Goal: Information Seeking & Learning: Learn about a topic

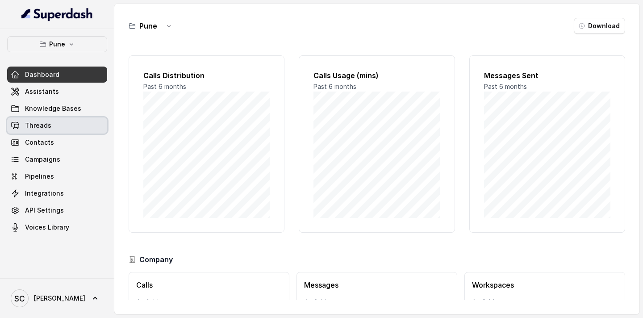
click at [44, 129] on span "Threads" at bounding box center [38, 125] width 26 height 9
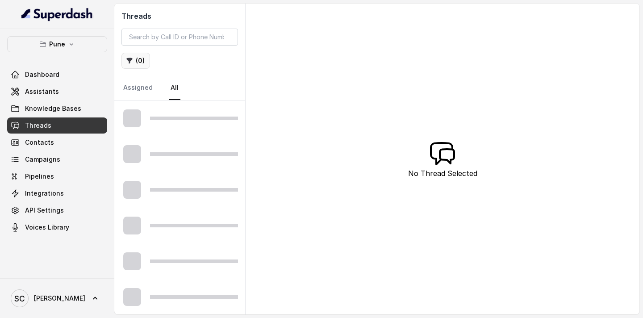
click at [131, 61] on icon "button" at bounding box center [129, 60] width 7 height 7
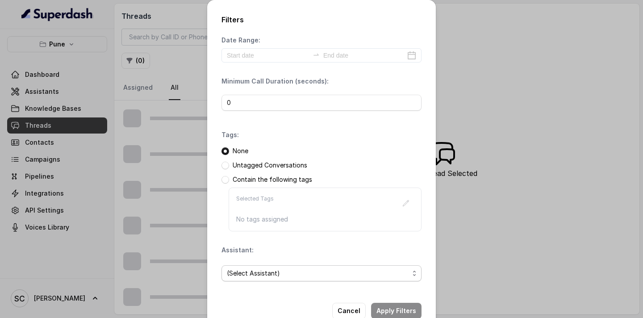
click at [250, 276] on span "(Select Assistant)" at bounding box center [318, 273] width 182 height 11
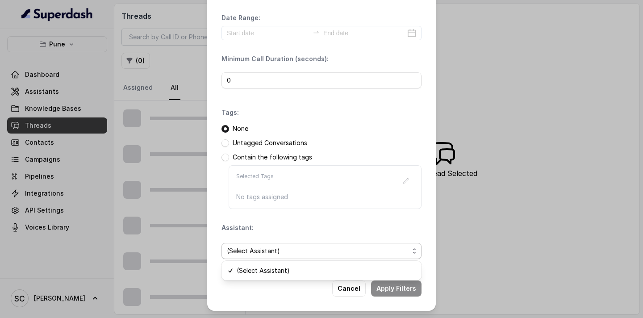
click at [358, 289] on div "Filters Date Range: Minimum Call Duration (seconds): 0 Tags: None Untagged Conv…" at bounding box center [321, 144] width 229 height 333
click at [508, 167] on div "Filters Date Range: Minimum Call Duration (seconds): 0 Tags: None Untagged Conv…" at bounding box center [321, 159] width 643 height 318
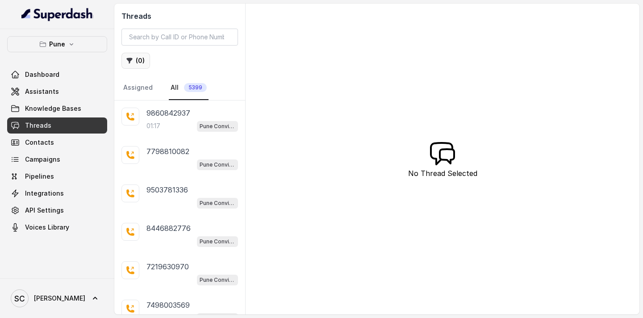
click at [141, 61] on button "( 0 )" at bounding box center [135, 61] width 29 height 16
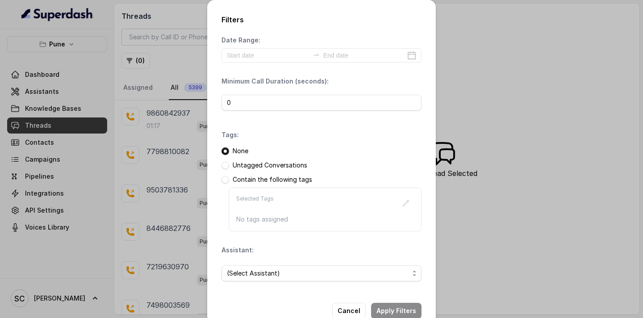
scroll to position [22, 0]
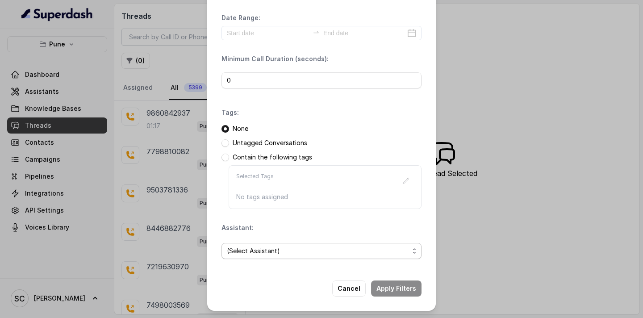
click at [240, 249] on span "(Select Assistant)" at bounding box center [318, 251] width 182 height 11
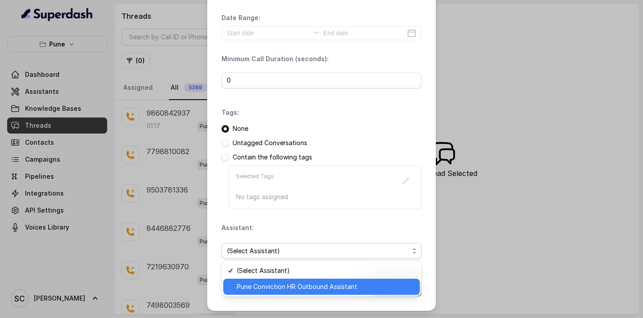
click at [250, 284] on span "Pune Conviction HR Outbound Assistant" at bounding box center [326, 286] width 178 height 11
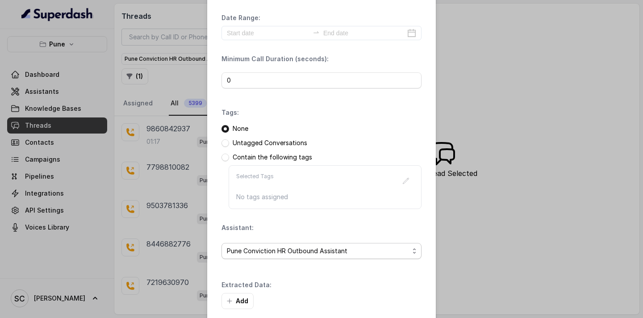
scroll to position [65, 0]
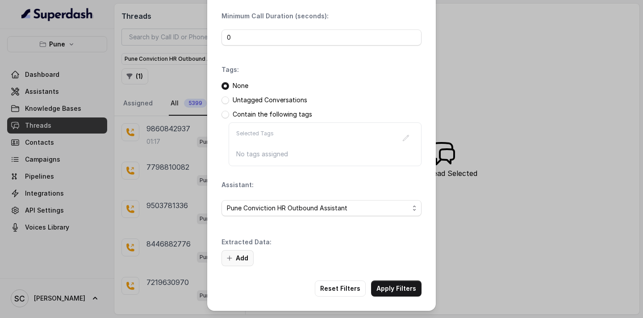
click at [231, 258] on icon "button" at bounding box center [229, 258] width 4 height 4
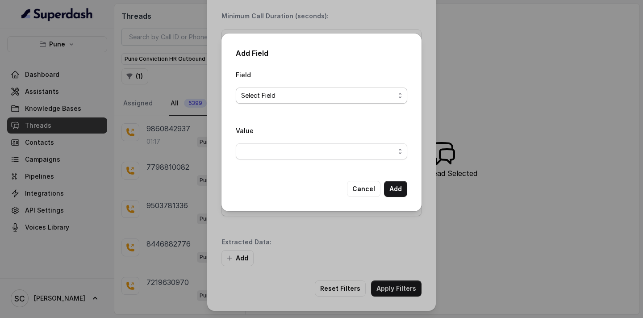
click at [291, 91] on span "Select Field" at bounding box center [318, 95] width 154 height 11
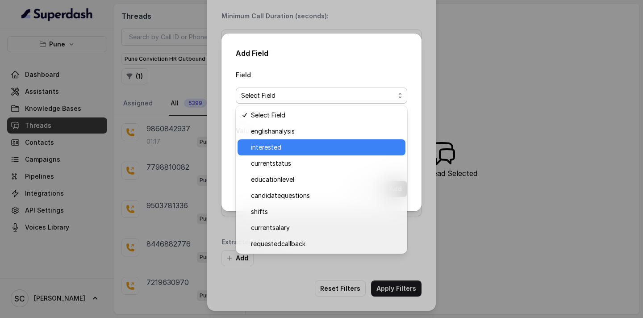
click at [282, 147] on span "interested" at bounding box center [325, 147] width 149 height 11
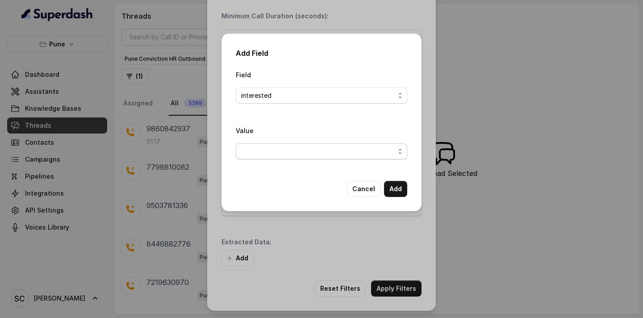
click at [272, 150] on span "button" at bounding box center [321, 151] width 171 height 16
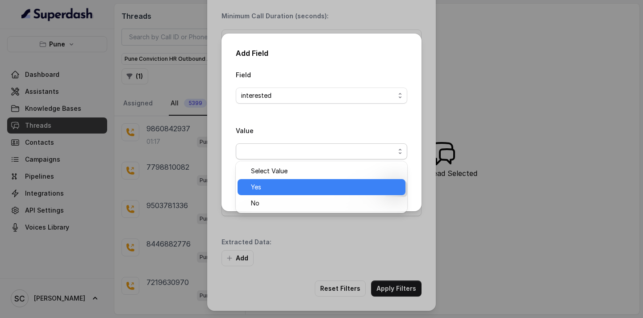
click at [263, 191] on span "Yes" at bounding box center [325, 187] width 149 height 11
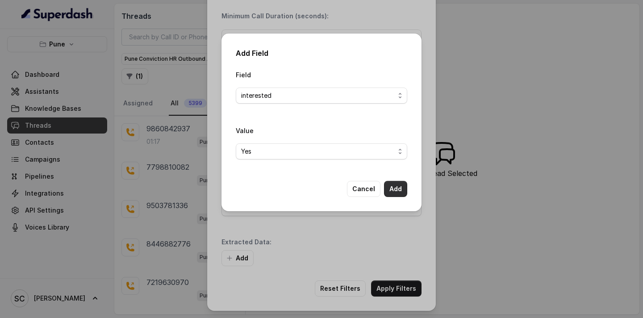
click at [398, 188] on button "Add" at bounding box center [395, 189] width 23 height 16
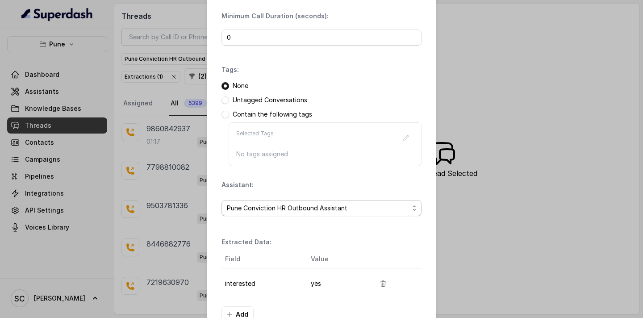
scroll to position [121, 0]
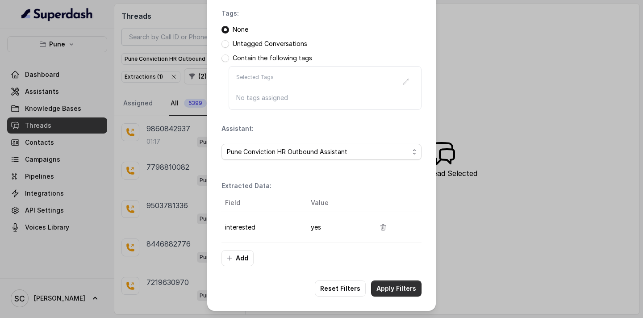
click at [388, 291] on button "Apply Filters" at bounding box center [396, 288] width 50 height 16
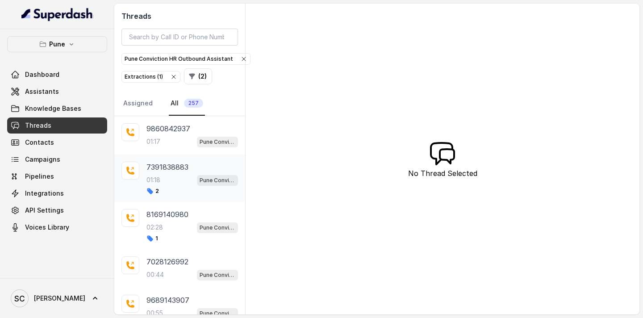
click at [167, 184] on div "01:18 Pune Conviction HR Outbound Assistant" at bounding box center [192, 180] width 92 height 12
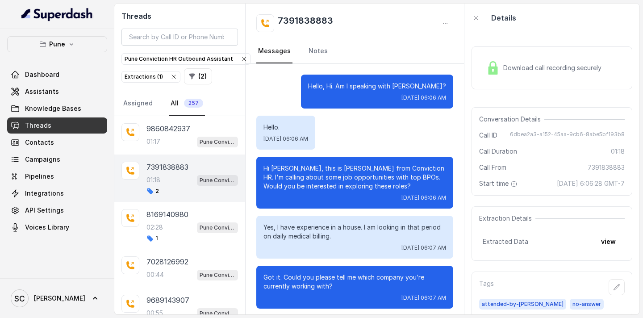
scroll to position [507, 0]
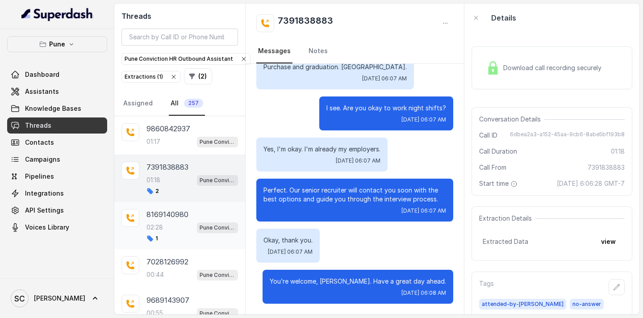
click at [192, 228] on div "02:28 Pune Conviction HR Outbound Assistant" at bounding box center [192, 227] width 92 height 12
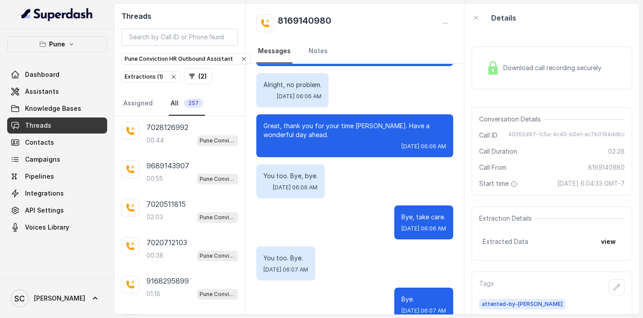
scroll to position [229, 0]
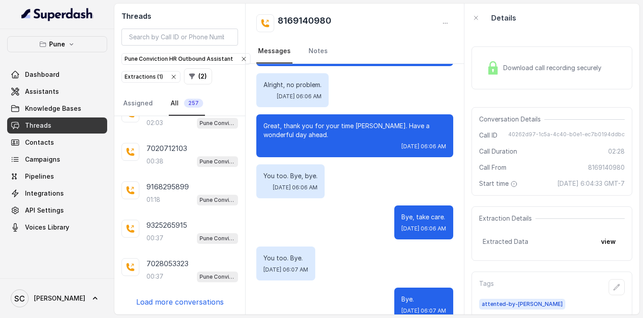
click at [158, 301] on p "Load more conversations" at bounding box center [180, 301] width 88 height 11
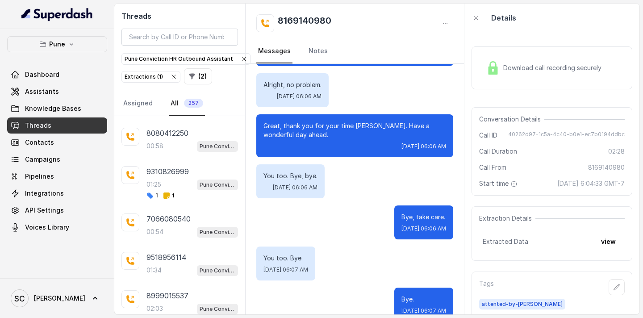
scroll to position [551, 0]
click at [182, 217] on p "7066080540" at bounding box center [168, 218] width 44 height 11
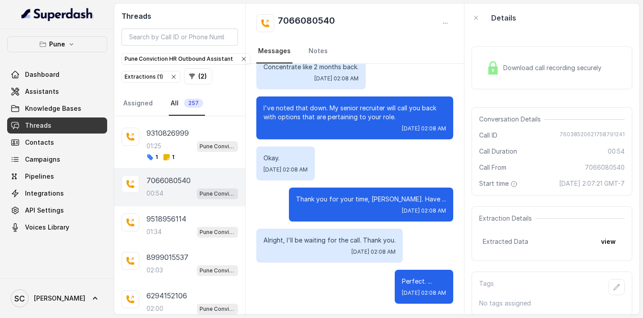
scroll to position [622, 0]
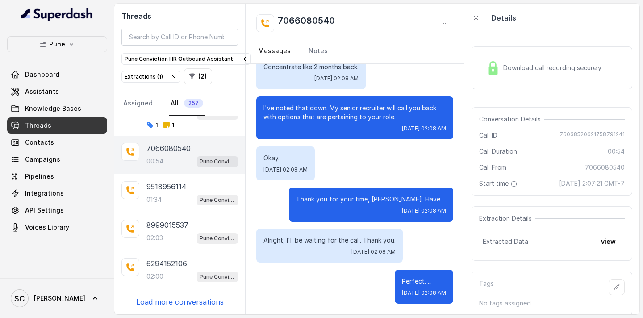
click at [177, 305] on p "Load more conversations" at bounding box center [180, 301] width 88 height 11
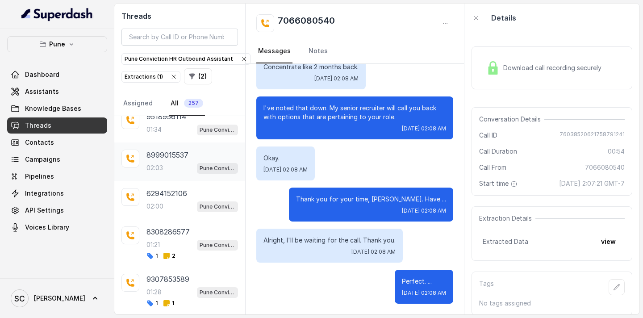
scroll to position [680, 0]
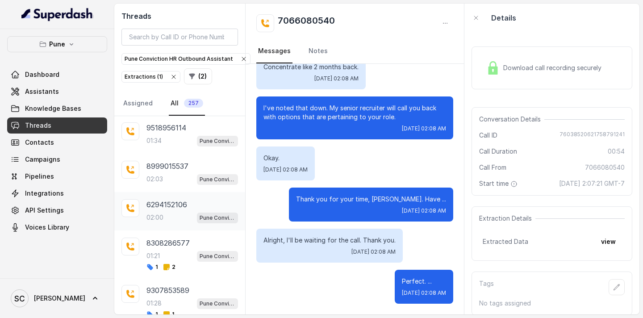
click at [182, 206] on p "6294152106" at bounding box center [166, 204] width 41 height 11
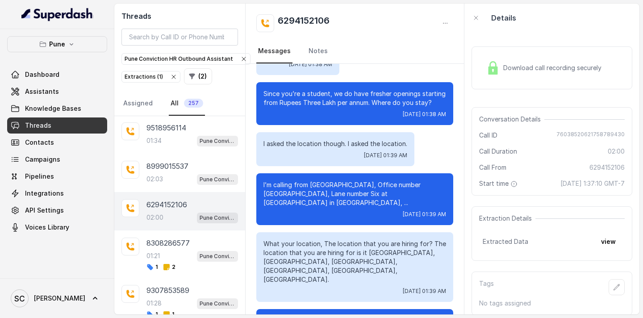
scroll to position [760, 0]
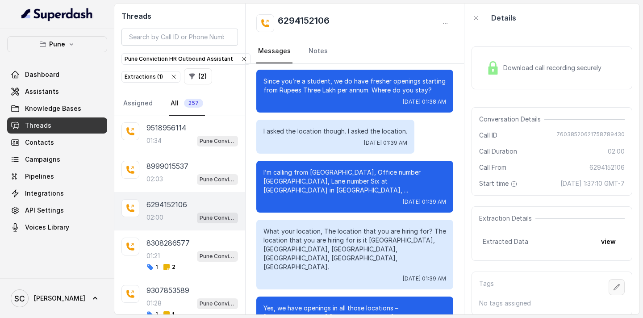
click at [619, 290] on icon "button" at bounding box center [616, 287] width 7 height 7
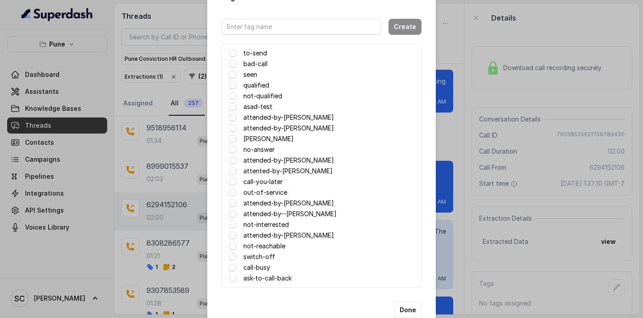
scroll to position [44, 0]
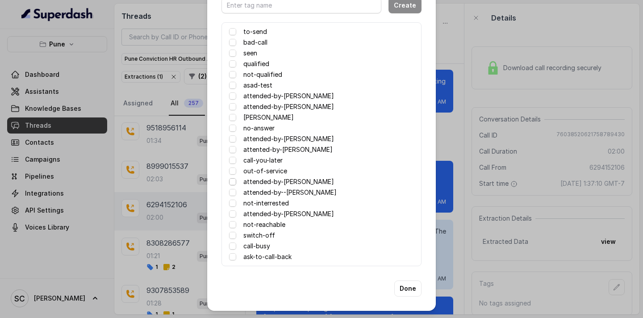
click at [233, 181] on span at bounding box center [232, 181] width 7 height 7
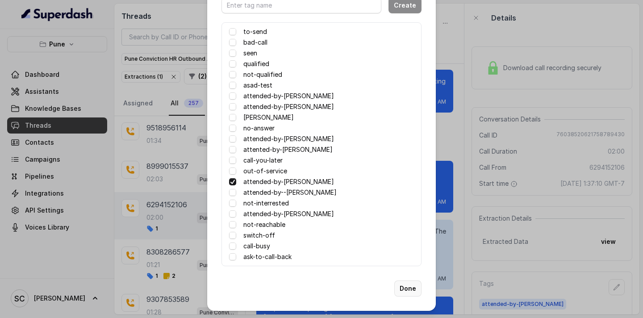
click at [412, 288] on button "Done" at bounding box center [407, 288] width 27 height 16
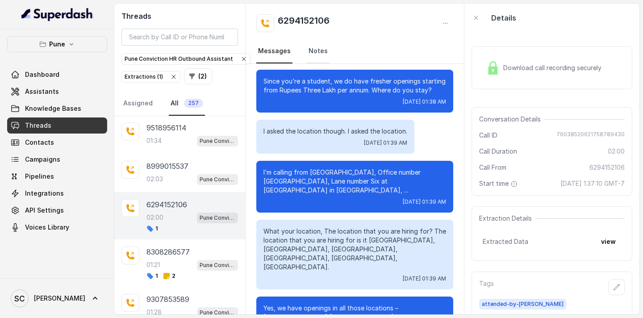
click at [321, 50] on link "Notes" at bounding box center [318, 51] width 23 height 24
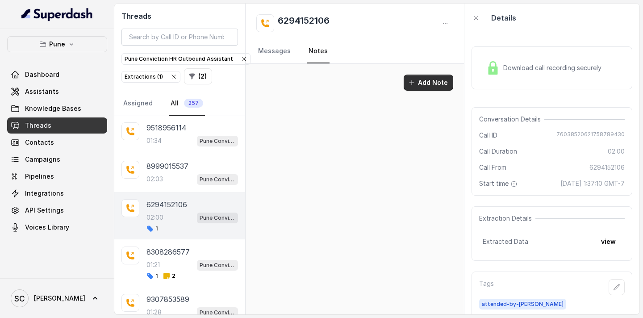
click at [421, 76] on button "Add Note" at bounding box center [429, 83] width 50 height 16
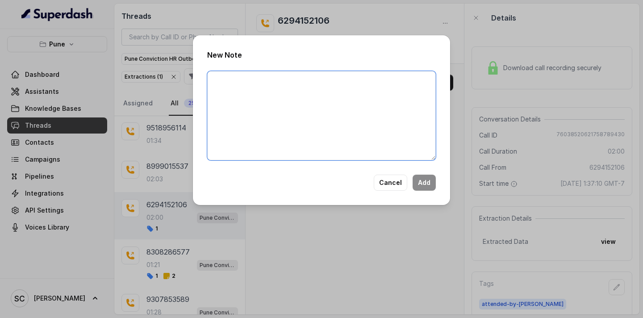
click at [309, 117] on textarea at bounding box center [321, 115] width 229 height 89
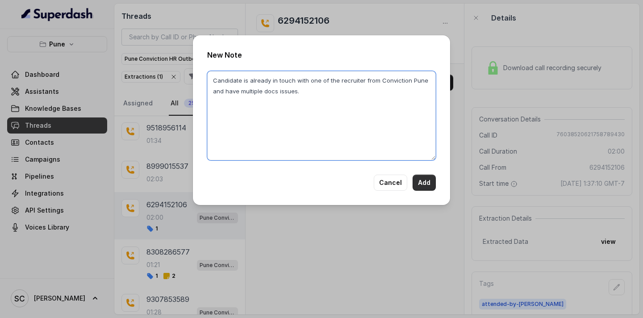
type textarea "Candidate is already in touch with one of the recruiter from Conviction Pune an…"
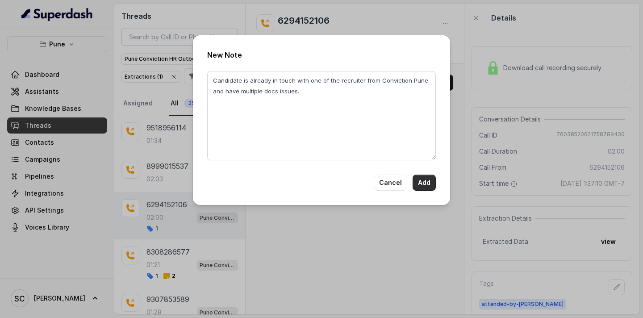
click at [425, 180] on button "Add" at bounding box center [424, 183] width 23 height 16
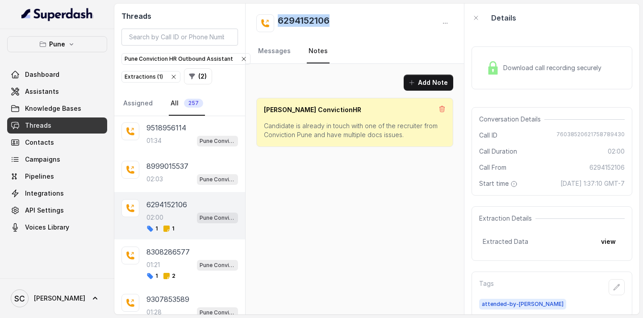
drag, startPoint x: 340, startPoint y: 18, endPoint x: 278, endPoint y: 22, distance: 62.2
click at [278, 22] on div "6294152106" at bounding box center [354, 23] width 197 height 18
copy h2 "6294152106"
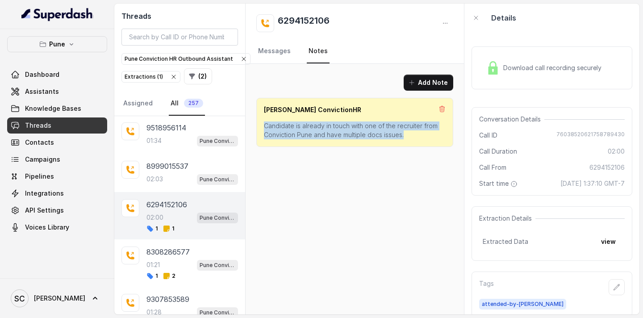
drag, startPoint x: 407, startPoint y: 134, endPoint x: 264, endPoint y: 129, distance: 143.0
click at [264, 129] on p "Candidate is already in touch with one of the recruiter from Conviction Pune an…" at bounding box center [355, 130] width 182 height 18
copy p "Candidate is already in touch with one of the recruiter from Conviction Pune an…"
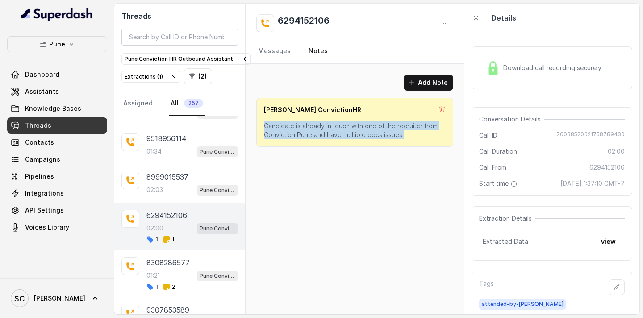
scroll to position [669, 0]
click at [181, 185] on div "02:03 Pune Conviction HR Outbound Assistant" at bounding box center [192, 191] width 92 height 12
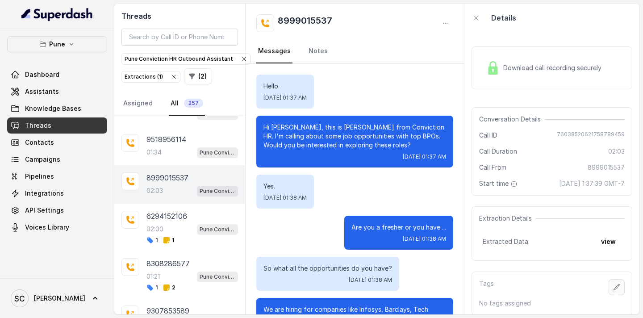
click at [615, 286] on icon "button" at bounding box center [616, 287] width 7 height 7
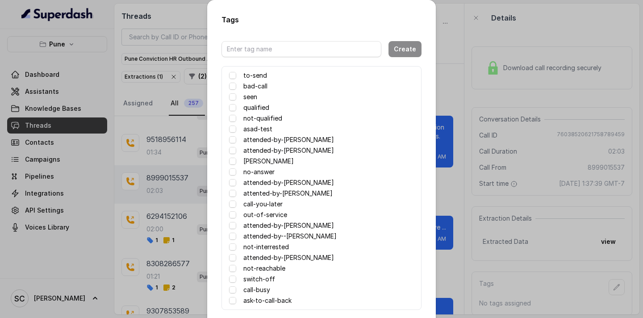
scroll to position [44, 0]
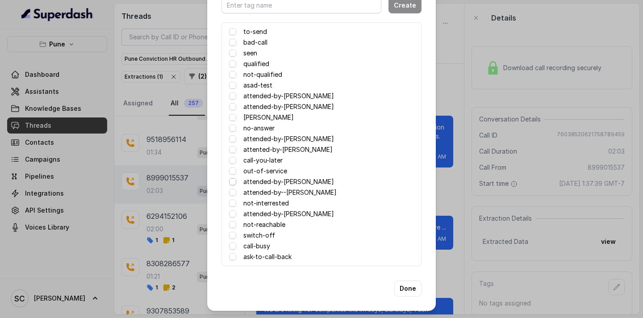
click at [233, 182] on span at bounding box center [232, 181] width 7 height 7
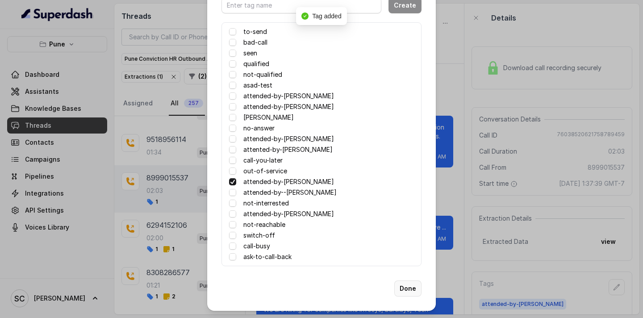
click at [413, 291] on button "Done" at bounding box center [407, 288] width 27 height 16
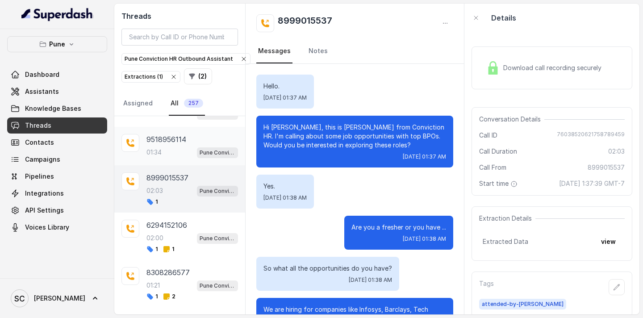
click at [174, 146] on div "9518956114 01:34 Pune Conviction HR Outbound Assistant" at bounding box center [192, 146] width 92 height 24
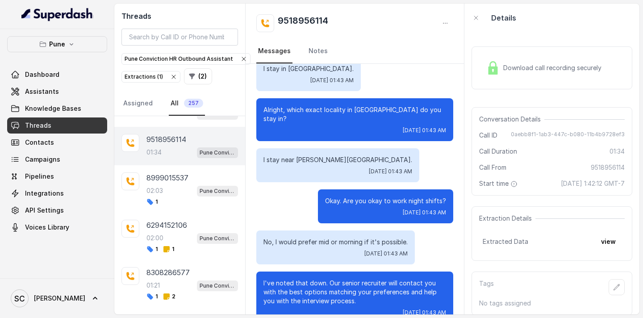
scroll to position [798, 0]
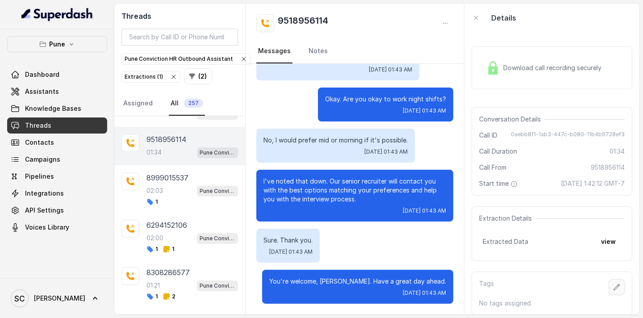
click at [615, 291] on button "button" at bounding box center [617, 287] width 16 height 16
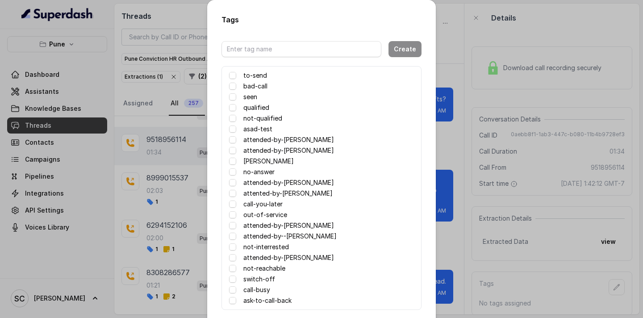
scroll to position [44, 0]
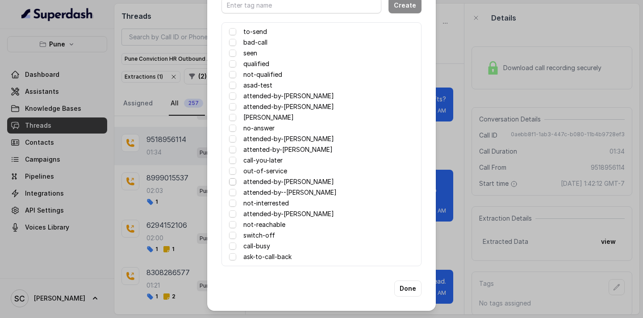
click at [233, 183] on span at bounding box center [232, 181] width 7 height 7
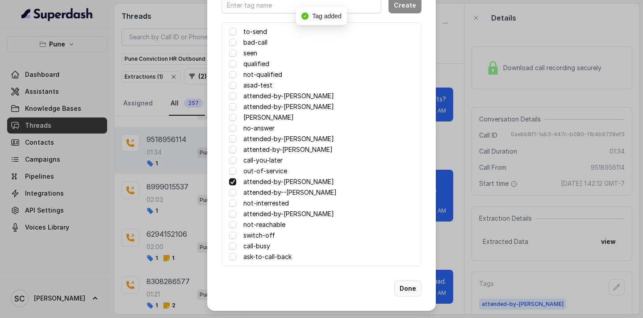
click at [403, 286] on button "Done" at bounding box center [407, 288] width 27 height 16
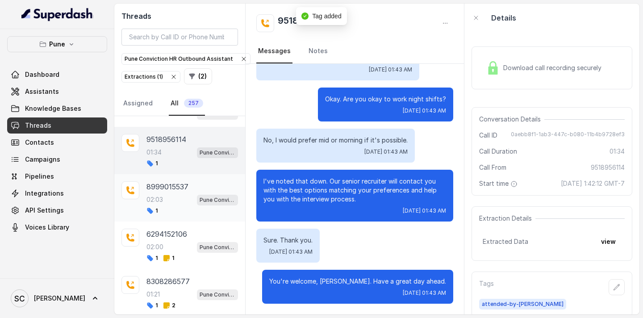
click at [180, 192] on p "8999015537" at bounding box center [167, 186] width 42 height 11
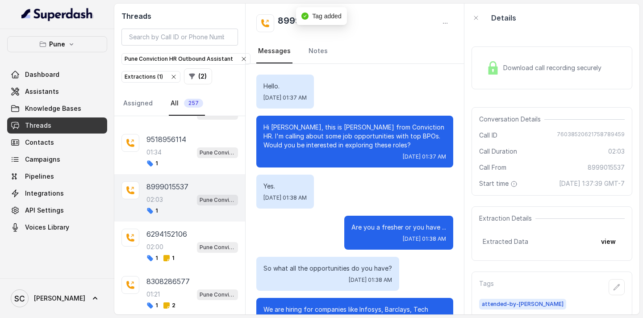
scroll to position [1048, 0]
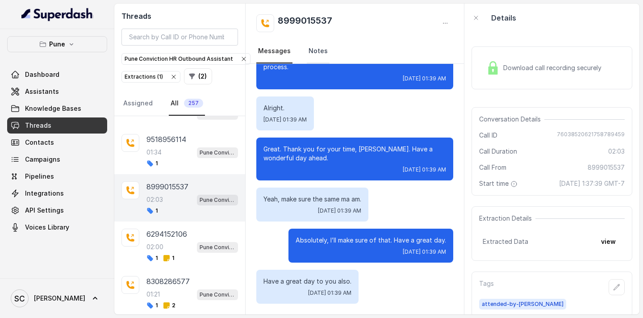
click at [315, 52] on link "Notes" at bounding box center [318, 51] width 23 height 24
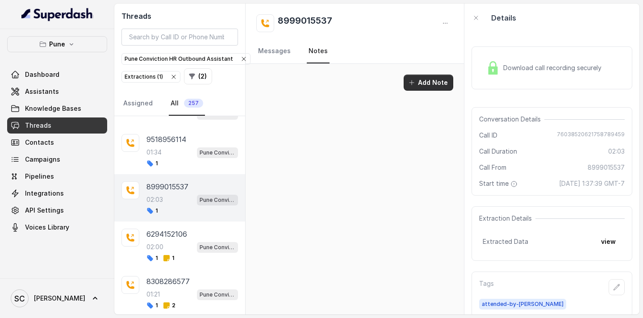
click at [425, 86] on button "Add Note" at bounding box center [429, 83] width 50 height 16
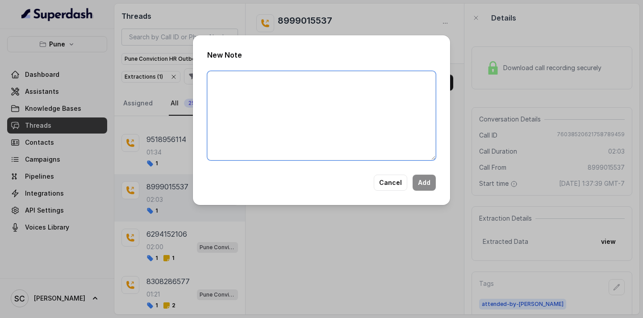
click at [323, 118] on textarea at bounding box center [321, 115] width 229 height 89
type textarea "Candidate asking for a Call back [DATE]."
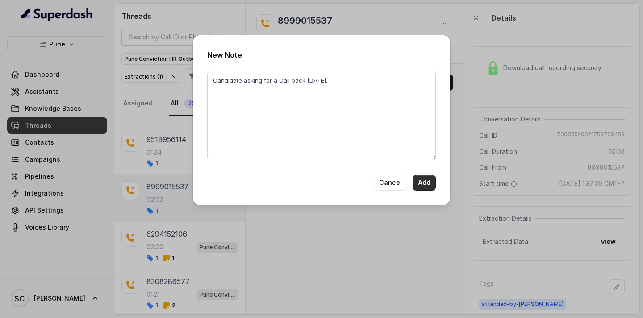
click at [424, 179] on button "Add" at bounding box center [424, 183] width 23 height 16
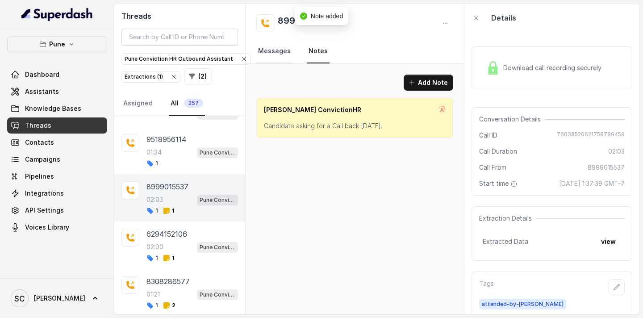
click at [274, 57] on link "Messages" at bounding box center [274, 51] width 36 height 24
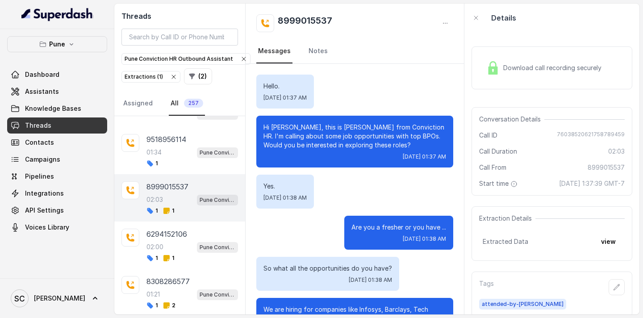
click at [279, 129] on p "Hi [PERSON_NAME], this is [PERSON_NAME] from Conviction HR. I'm calling about s…" at bounding box center [354, 136] width 183 height 27
copy p "Rajan"
drag, startPoint x: 337, startPoint y: 17, endPoint x: 276, endPoint y: 21, distance: 61.3
click at [276, 21] on div "8999015537" at bounding box center [354, 23] width 197 height 18
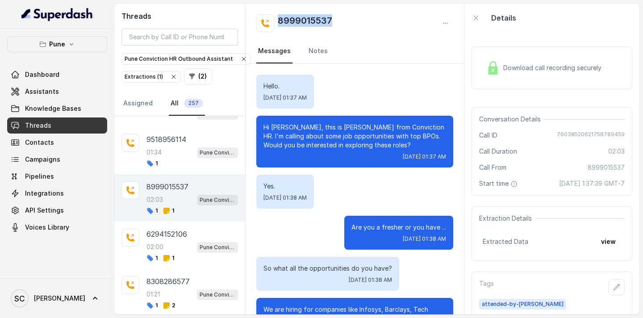
copy h2 "8999015537"
click at [319, 54] on link "Notes" at bounding box center [318, 51] width 23 height 24
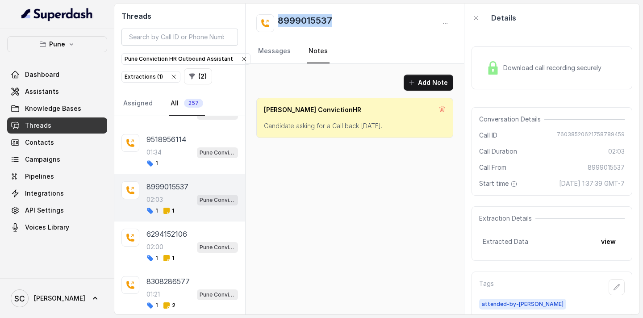
drag, startPoint x: 393, startPoint y: 128, endPoint x: 263, endPoint y: 128, distance: 129.5
click at [264, 128] on p "Candidate asking for a Call back [DATE]." at bounding box center [355, 125] width 182 height 9
copy p "Candidate asking for a Call back [DATE]."
click at [186, 151] on div "01:34 Pune Conviction HR Outbound Assistant" at bounding box center [192, 152] width 92 height 12
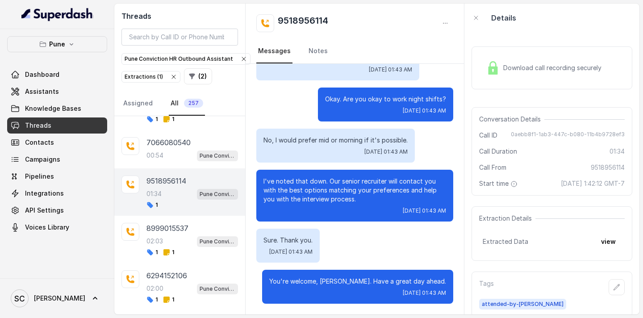
scroll to position [622, 0]
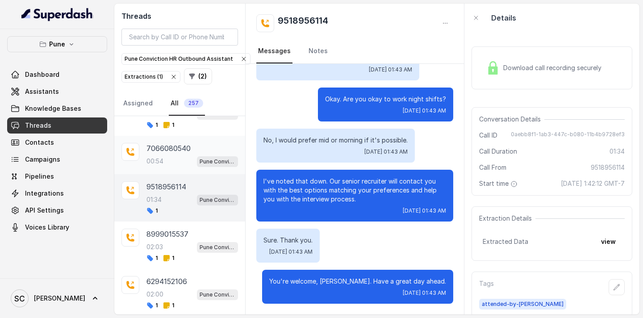
click at [173, 148] on p "7066080540" at bounding box center [168, 148] width 44 height 11
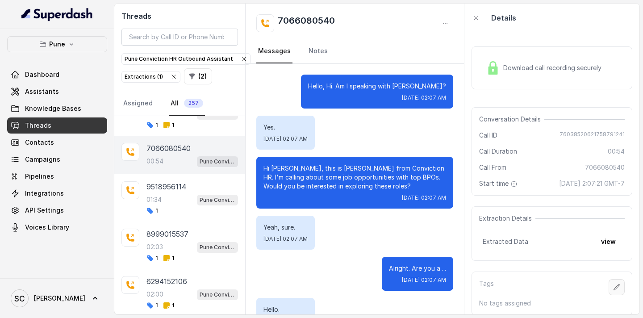
click at [617, 286] on icon "button" at bounding box center [617, 287] width 6 height 6
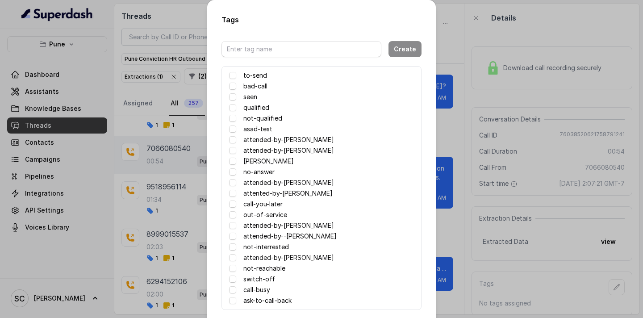
scroll to position [15, 0]
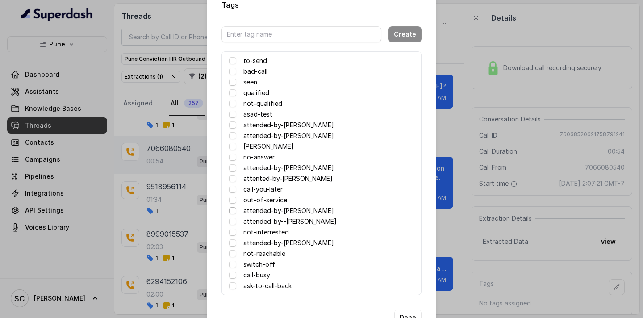
click at [232, 209] on span at bounding box center [232, 210] width 7 height 7
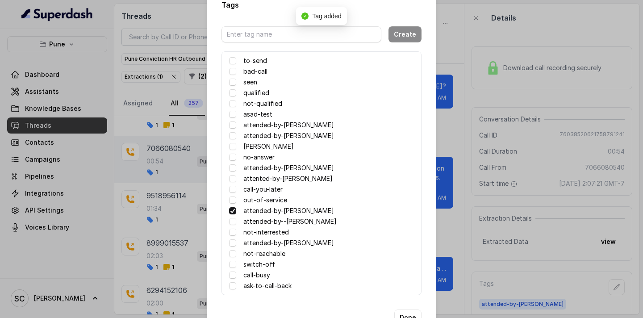
scroll to position [44, 0]
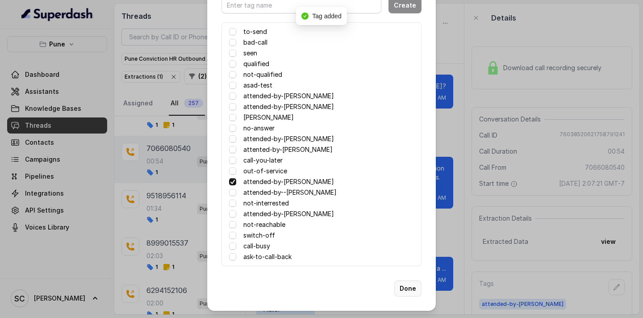
click at [408, 288] on button "Done" at bounding box center [407, 288] width 27 height 16
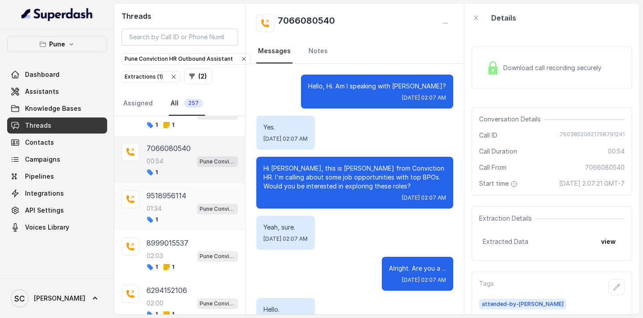
click at [203, 197] on div "9518956114" at bounding box center [192, 195] width 92 height 11
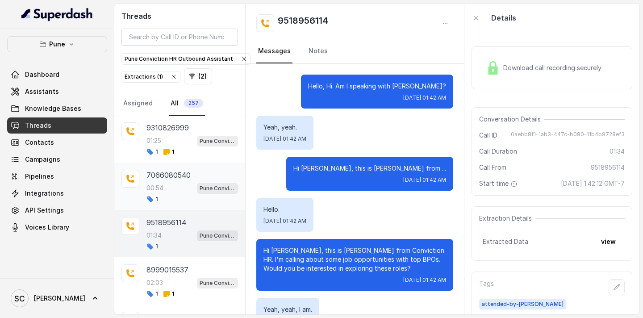
scroll to position [594, 0]
click at [192, 153] on div "1 1" at bounding box center [192, 152] width 92 height 7
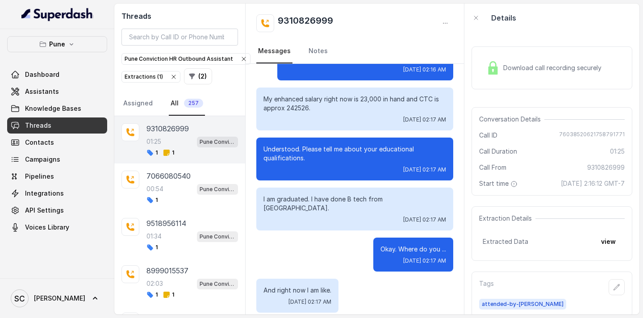
scroll to position [351, 0]
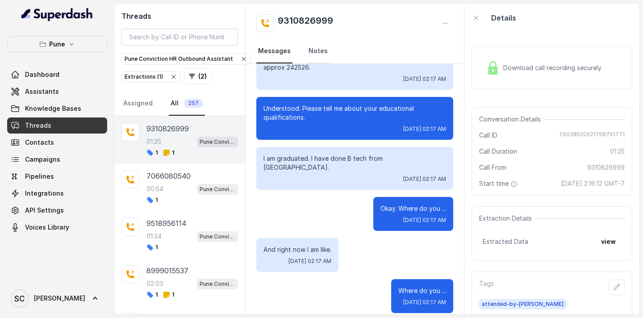
click at [316, 47] on link "Notes" at bounding box center [318, 51] width 23 height 24
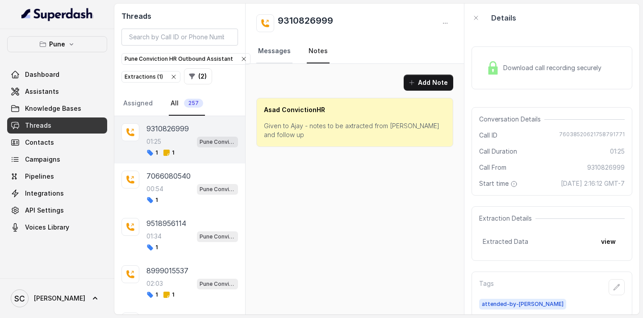
click at [278, 49] on link "Messages" at bounding box center [274, 51] width 36 height 24
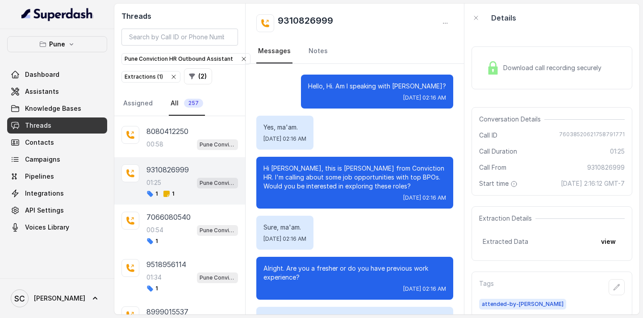
scroll to position [538, 0]
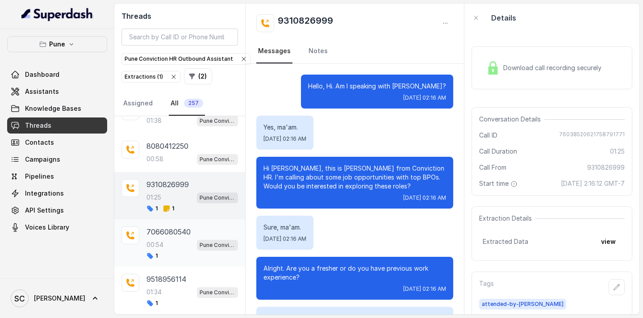
click at [166, 238] on div "7066080540 00:54 Pune Conviction HR Outbound Assistant 1" at bounding box center [192, 242] width 92 height 33
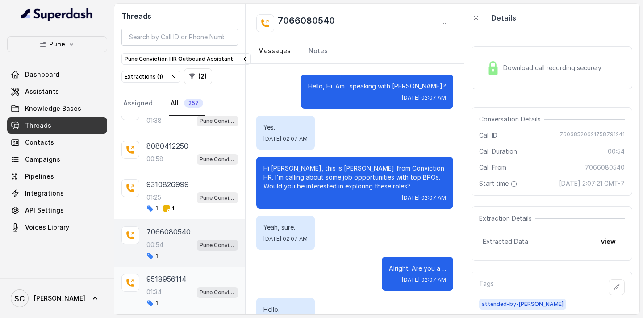
click at [172, 286] on div "01:34 Pune Conviction HR Outbound Assistant" at bounding box center [192, 292] width 92 height 12
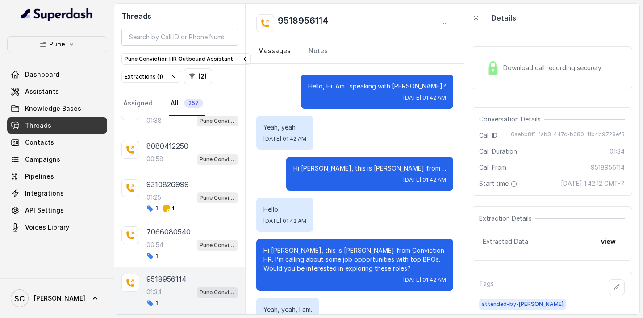
scroll to position [798, 0]
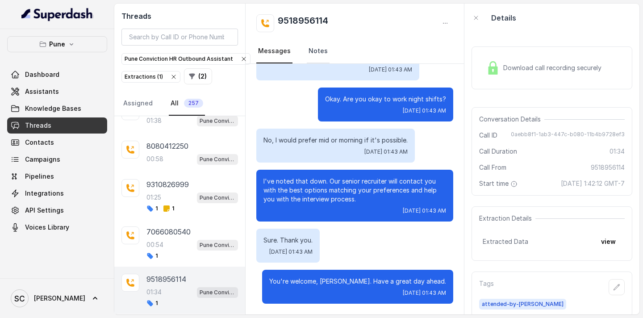
click at [318, 49] on link "Notes" at bounding box center [318, 51] width 23 height 24
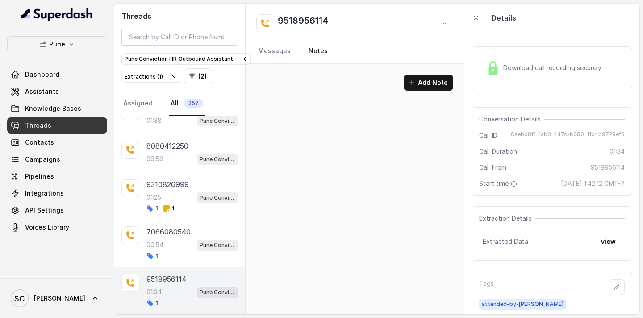
scroll to position [0, 0]
click at [615, 288] on icon "button" at bounding box center [616, 287] width 7 height 7
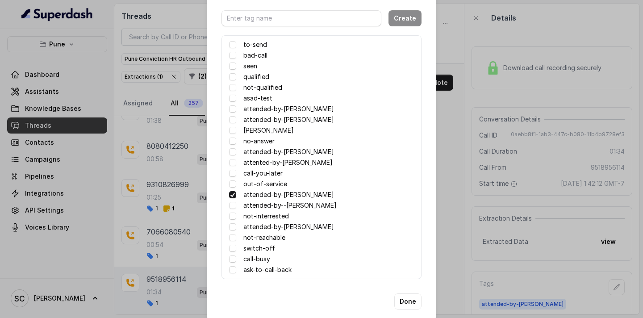
scroll to position [38, 0]
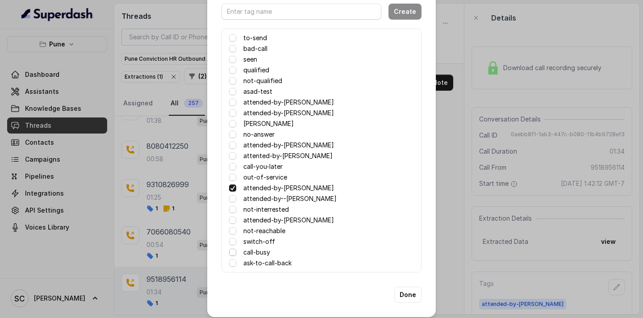
click at [235, 252] on span at bounding box center [232, 252] width 7 height 7
click at [232, 254] on span at bounding box center [232, 252] width 7 height 7
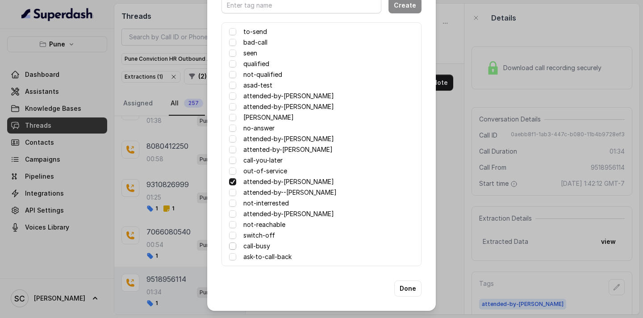
click at [233, 246] on span at bounding box center [232, 245] width 7 height 7
click at [406, 288] on button "Done" at bounding box center [407, 288] width 27 height 16
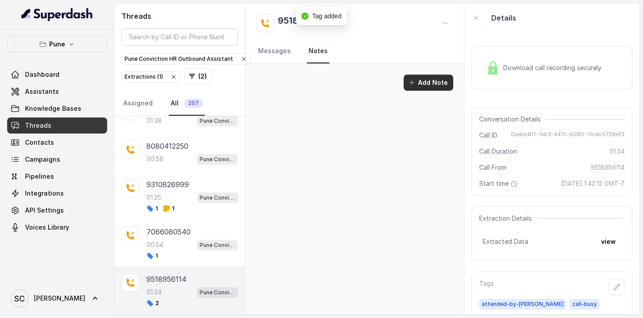
click at [427, 82] on button "Add Note" at bounding box center [429, 83] width 50 height 16
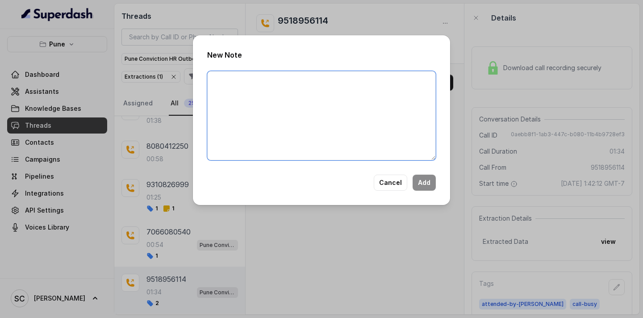
click at [358, 103] on textarea at bounding box center [321, 115] width 229 height 89
type textarea "Candidate call busy will call back later"
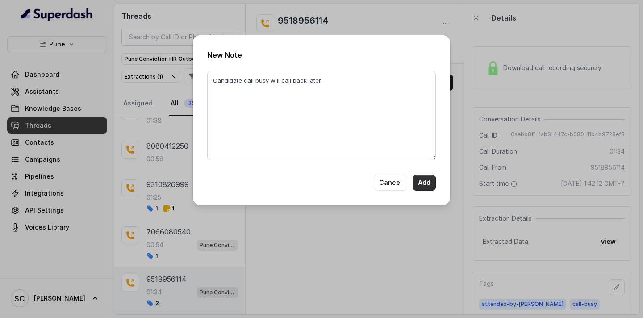
click at [426, 182] on button "Add" at bounding box center [424, 183] width 23 height 16
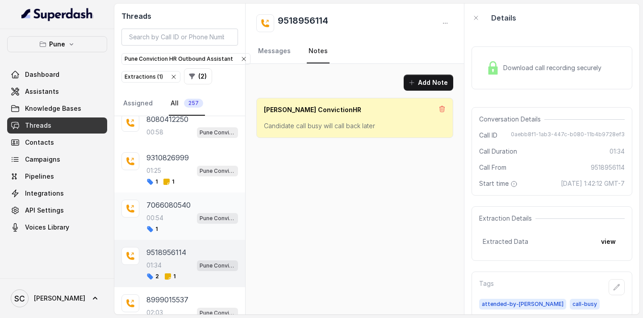
scroll to position [574, 0]
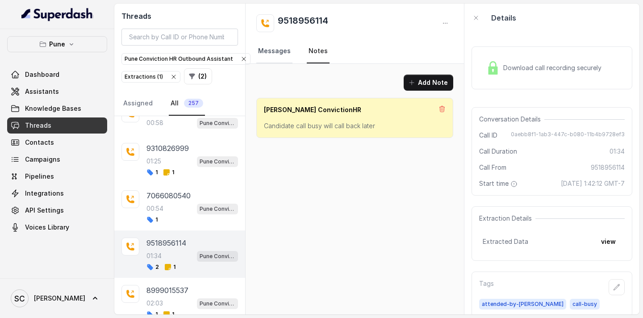
click at [286, 52] on link "Messages" at bounding box center [274, 51] width 36 height 24
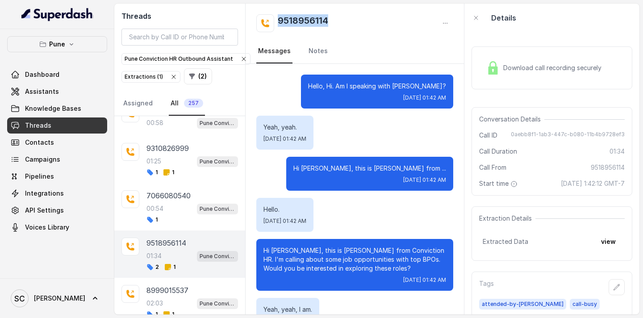
drag, startPoint x: 332, startPoint y: 18, endPoint x: 277, endPoint y: 19, distance: 55.4
click at [276, 19] on div "9518956114" at bounding box center [354, 23] width 197 height 18
copy h2 "9518956114"
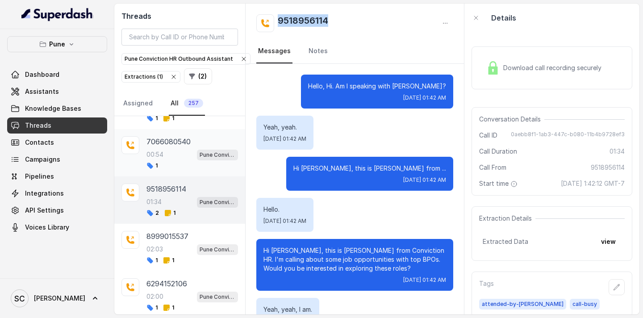
scroll to position [672, 0]
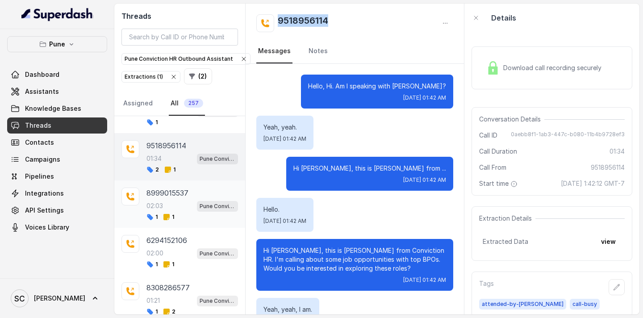
click at [167, 206] on div "02:03 Pune Conviction HR Outbound Assistant" at bounding box center [192, 206] width 92 height 12
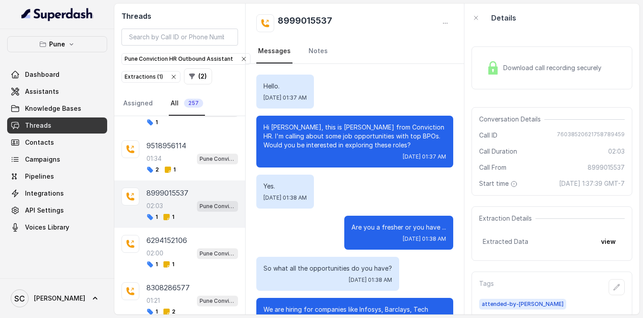
scroll to position [1048, 0]
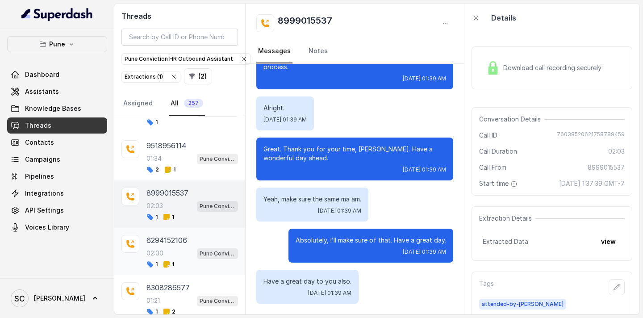
click at [163, 246] on div "6294152106 02:00 Pune Conviction HR Outbound Assistant 1 1" at bounding box center [192, 251] width 92 height 33
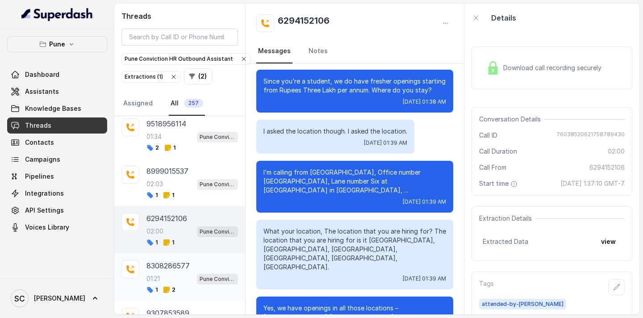
scroll to position [697, 0]
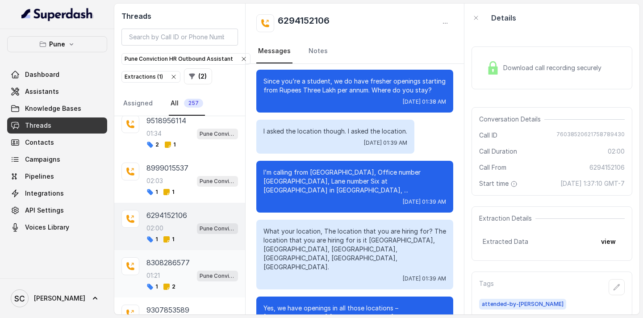
click at [180, 277] on div "01:21 Pune Conviction HR Outbound Assistant" at bounding box center [192, 276] width 92 height 12
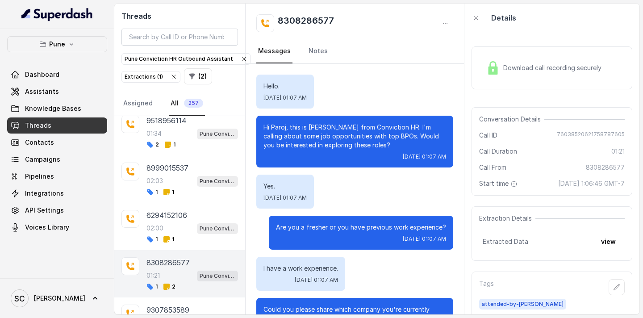
scroll to position [621, 0]
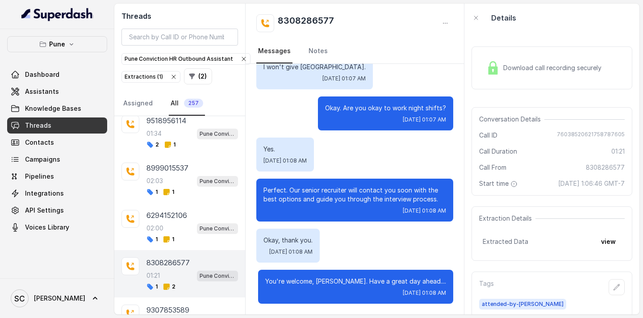
click at [180, 277] on div "01:21 Pune Conviction HR Outbound Assistant" at bounding box center [192, 276] width 92 height 12
click at [309, 57] on link "Notes" at bounding box center [318, 51] width 23 height 24
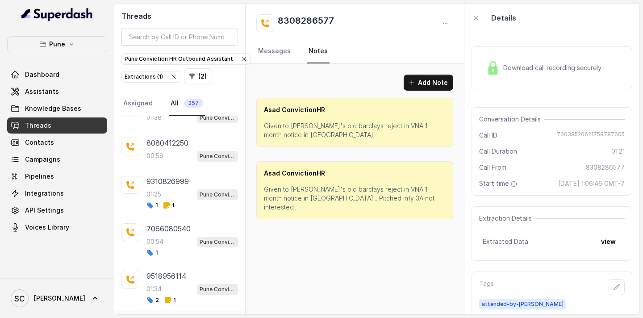
scroll to position [535, 0]
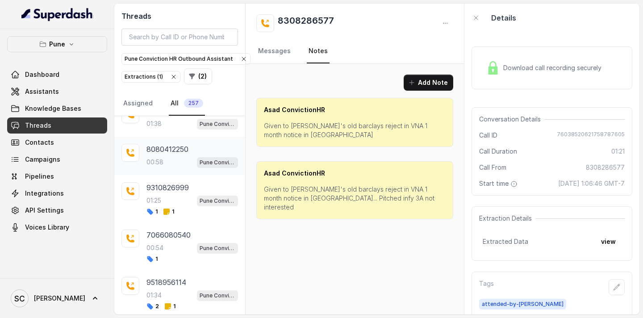
click at [186, 154] on p "8080412250" at bounding box center [167, 149] width 42 height 11
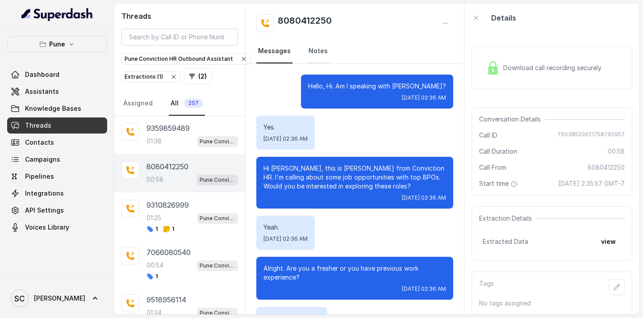
click at [309, 47] on link "Notes" at bounding box center [318, 51] width 23 height 24
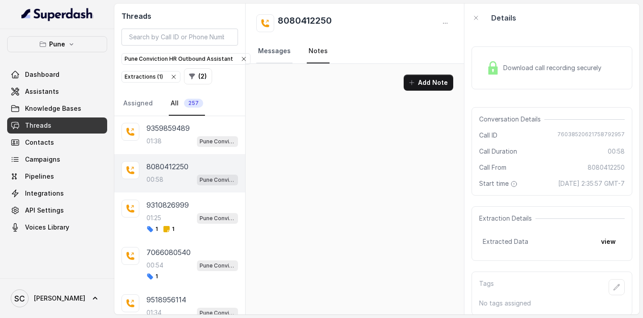
click at [277, 54] on link "Messages" at bounding box center [274, 51] width 36 height 24
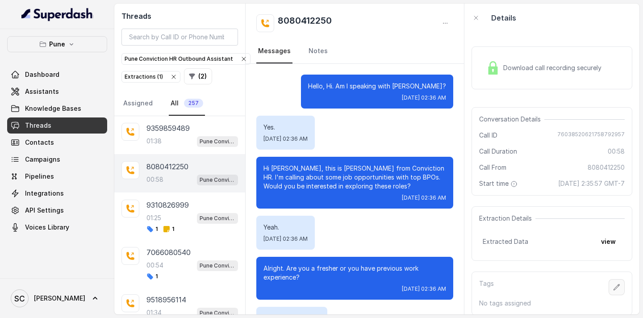
click at [616, 290] on icon "button" at bounding box center [616, 287] width 7 height 7
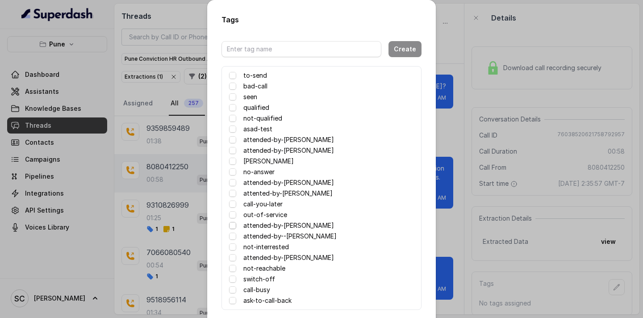
click at [230, 225] on span at bounding box center [232, 225] width 7 height 7
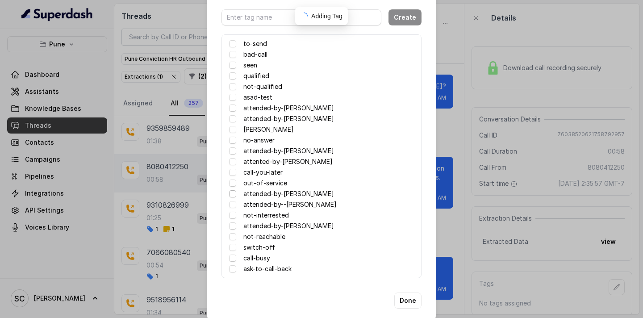
click at [233, 195] on span at bounding box center [232, 193] width 7 height 7
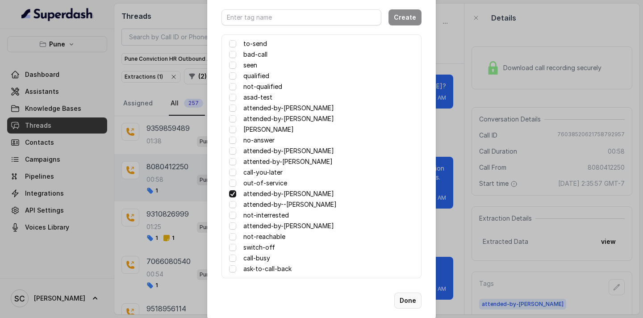
click at [402, 301] on button "Done" at bounding box center [407, 300] width 27 height 16
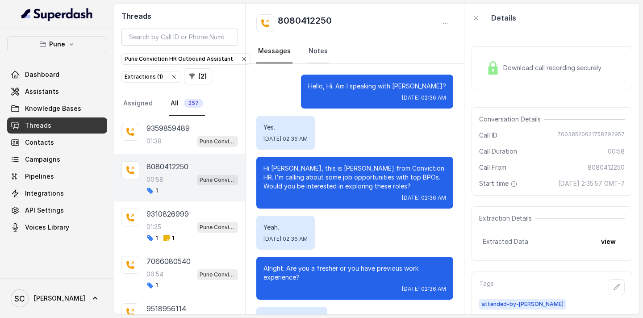
click at [316, 52] on link "Notes" at bounding box center [318, 51] width 23 height 24
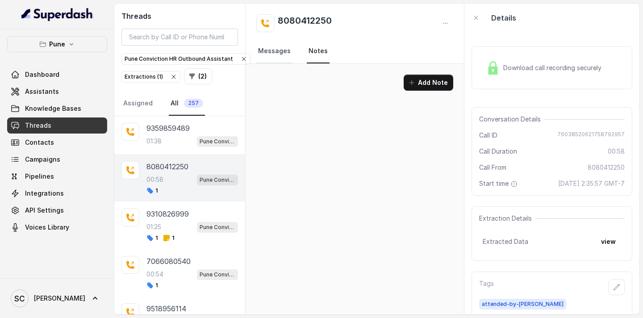
click at [281, 45] on link "Messages" at bounding box center [274, 51] width 36 height 24
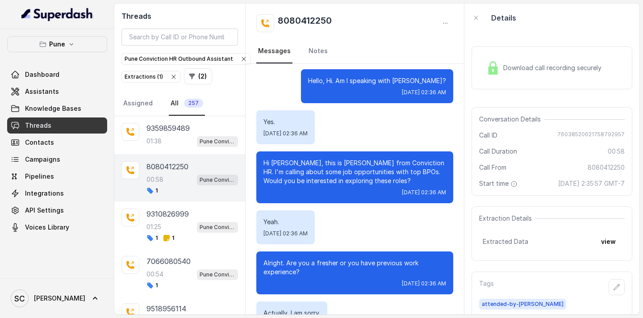
scroll to position [0, 0]
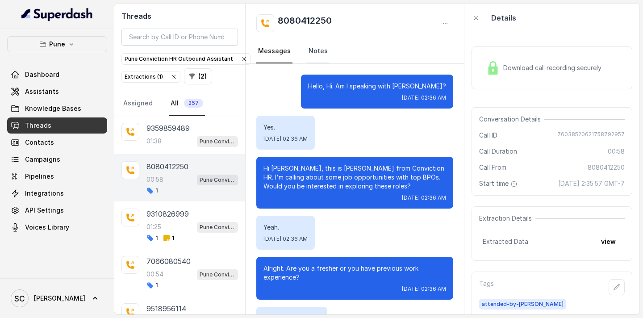
click at [308, 49] on link "Notes" at bounding box center [318, 51] width 23 height 24
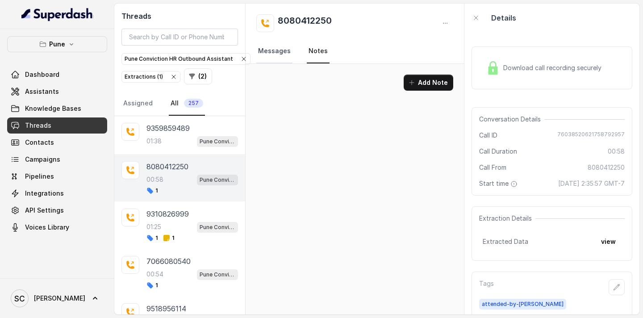
click at [276, 57] on link "Messages" at bounding box center [274, 51] width 36 height 24
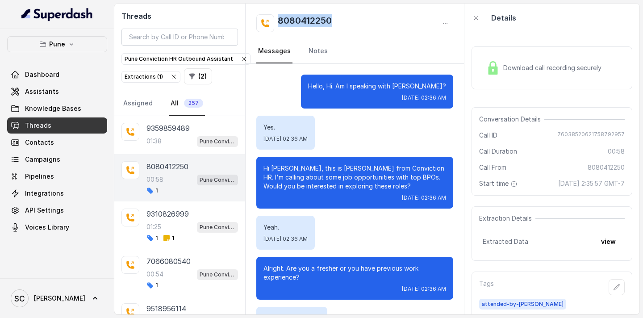
drag, startPoint x: 338, startPoint y: 23, endPoint x: 279, endPoint y: 23, distance: 59.4
click at [279, 23] on div "8080412250" at bounding box center [354, 23] width 197 height 18
copy h2 "8080412250"
click at [617, 291] on button "button" at bounding box center [617, 287] width 16 height 16
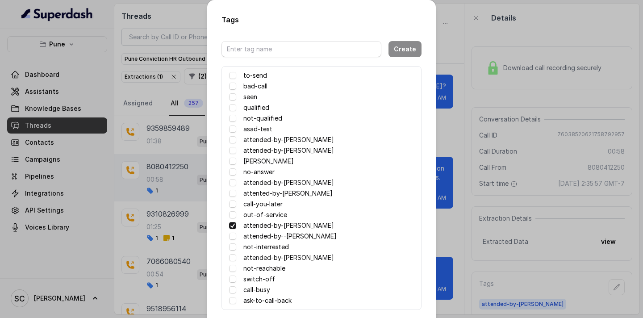
scroll to position [44, 0]
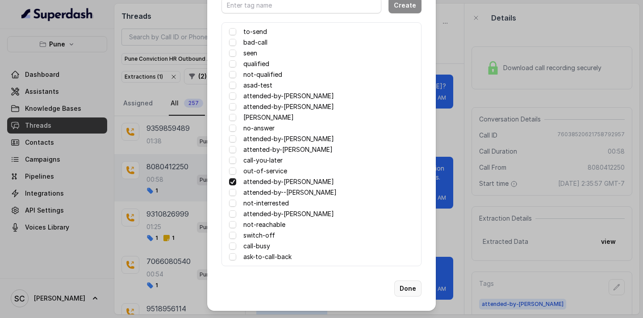
click at [405, 290] on button "Done" at bounding box center [407, 288] width 27 height 16
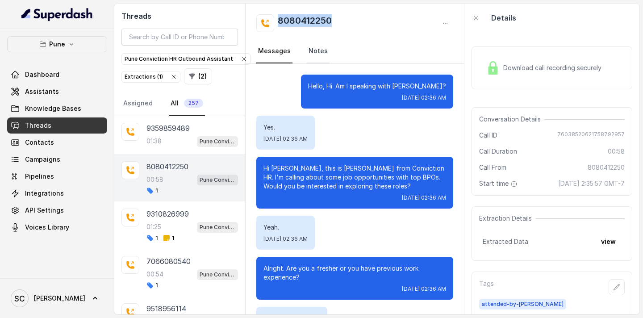
click at [325, 50] on link "Notes" at bounding box center [318, 51] width 23 height 24
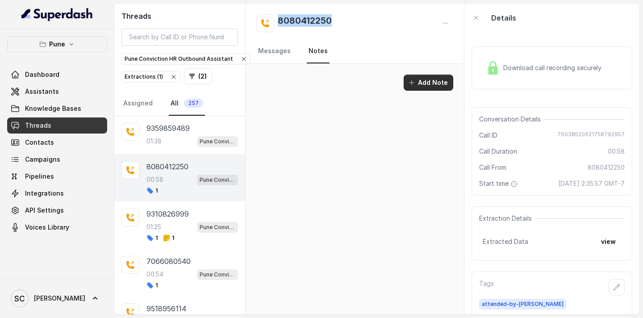
click at [443, 83] on button "Add Note" at bounding box center [429, 83] width 50 height 16
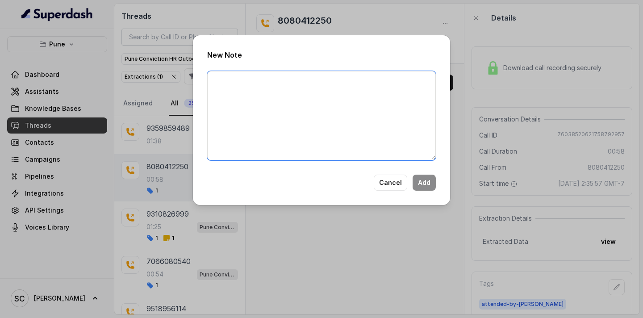
click at [255, 104] on textarea at bounding box center [321, 115] width 229 height 89
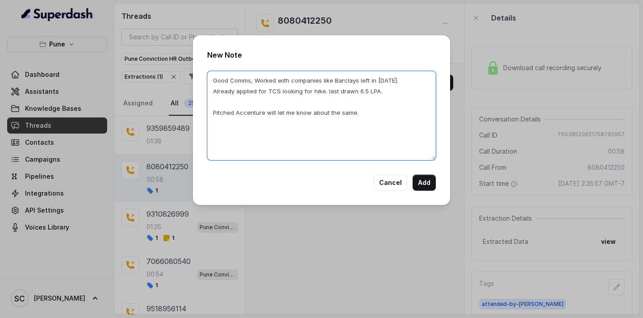
drag, startPoint x: 365, startPoint y: 113, endPoint x: 156, endPoint y: 70, distance: 212.9
click at [156, 70] on div "New Note Good Comms, Worked with companies like Barclays left in [DATE]. Alread…" at bounding box center [321, 159] width 643 height 318
type textarea "Good Comms, Worked with companies like Barclays left in [DATE]. Already applied…"
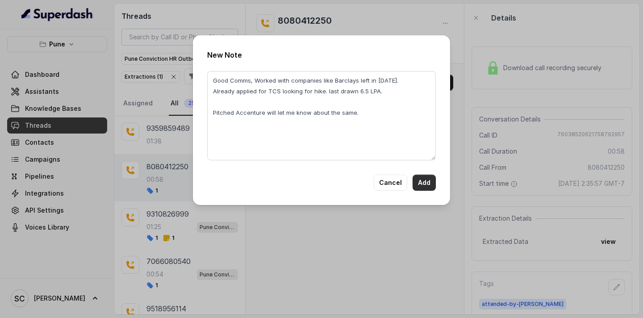
click at [424, 183] on button "Add" at bounding box center [424, 183] width 23 height 16
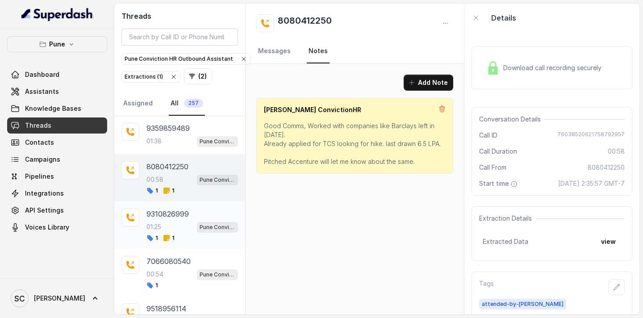
click at [183, 218] on p "9310826999" at bounding box center [167, 214] width 42 height 11
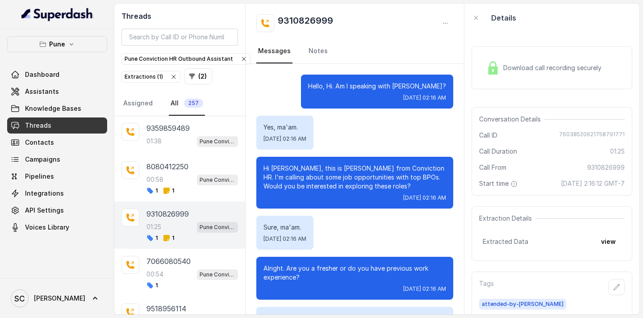
scroll to position [689, 0]
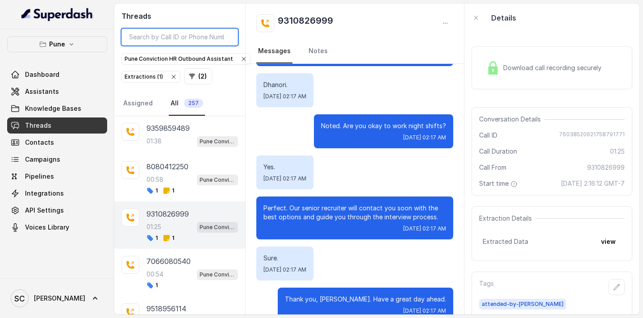
click at [209, 38] on input "search" at bounding box center [179, 37] width 117 height 17
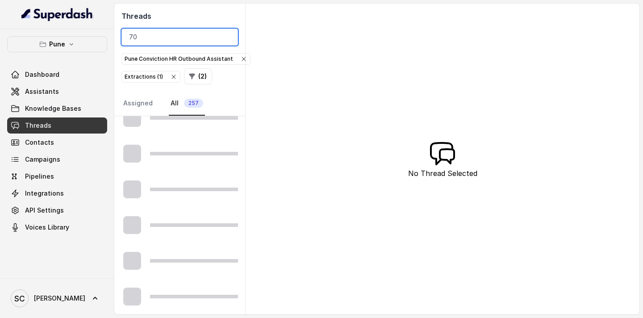
type input "7"
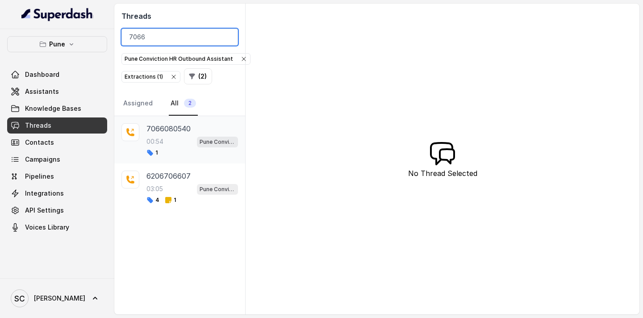
type input "7066"
click at [188, 137] on div "00:54 Pune Conviction HR Outbound Assistant" at bounding box center [192, 142] width 92 height 12
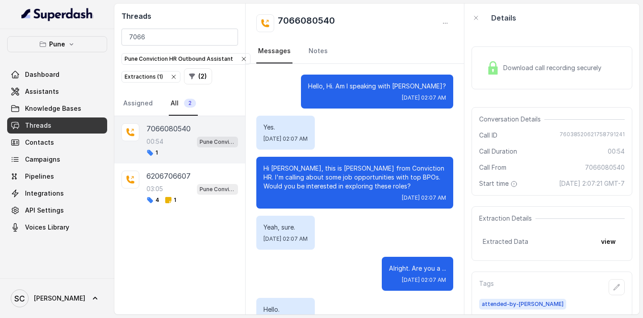
scroll to position [507, 0]
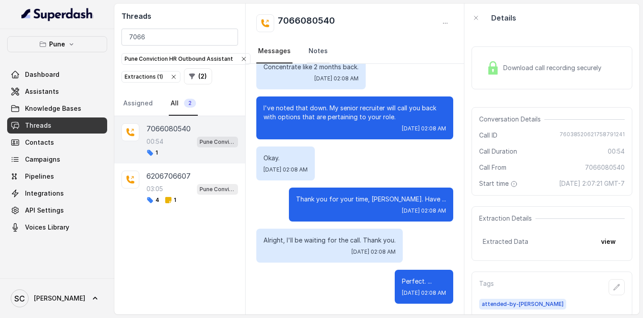
click at [310, 53] on link "Notes" at bounding box center [318, 51] width 23 height 24
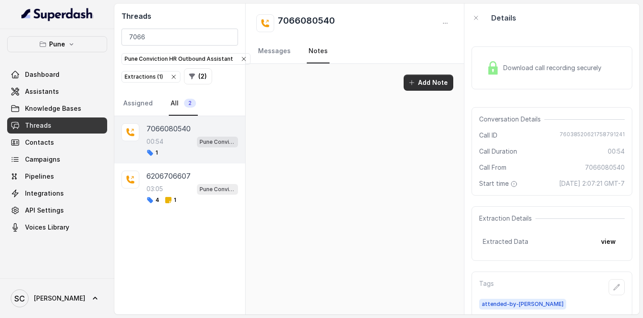
click at [433, 86] on button "Add Note" at bounding box center [429, 83] width 50 height 16
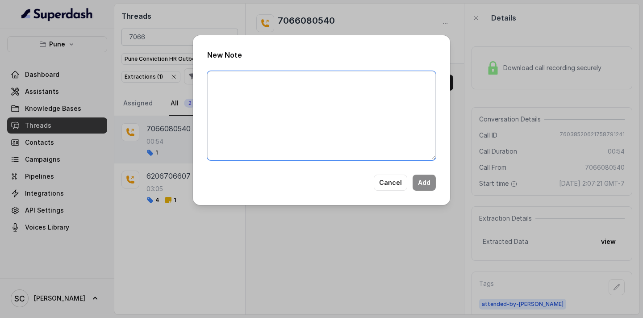
click at [313, 120] on textarea at bounding box center [321, 115] width 229 height 89
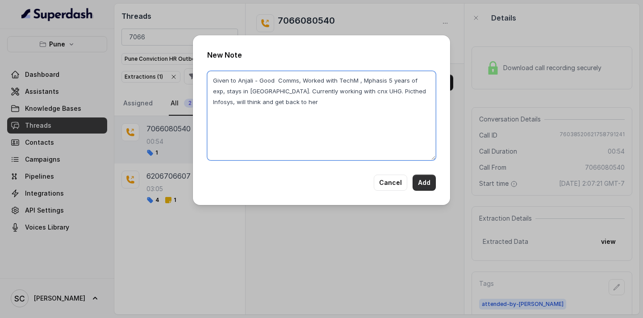
type textarea "Given to Anjali - Good Comms, Worked with TechM , Mphasis 5 years of exp, stays…"
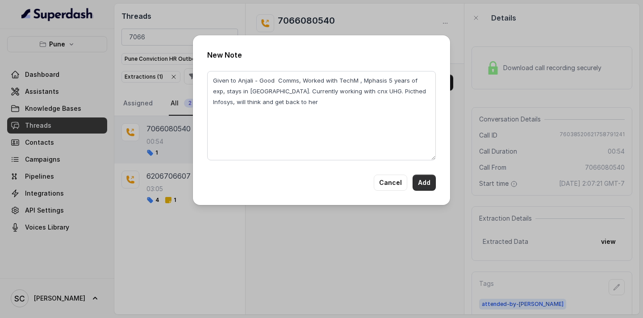
click at [426, 180] on button "Add" at bounding box center [424, 183] width 23 height 16
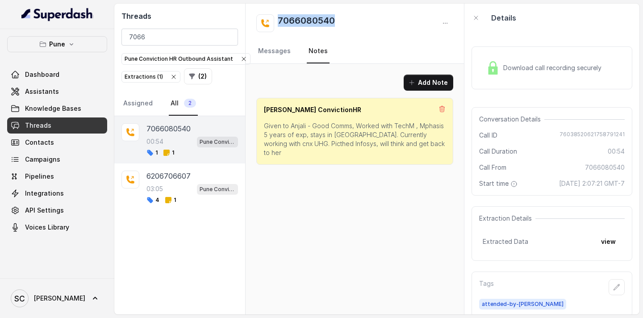
drag, startPoint x: 347, startPoint y: 21, endPoint x: 279, endPoint y: 22, distance: 67.9
click at [279, 22] on div "7066080540" at bounding box center [354, 23] width 197 height 18
copy h2 "7066080540"
click at [225, 37] on input "7066" at bounding box center [179, 37] width 117 height 17
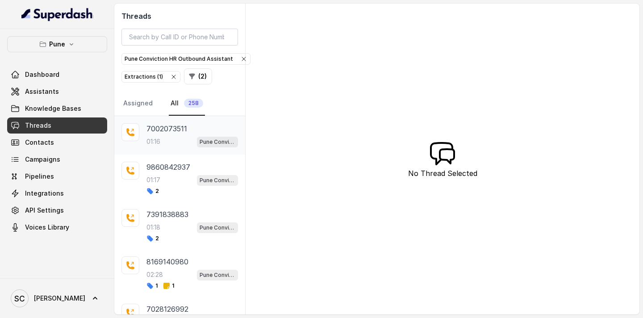
click at [185, 139] on div "01:16 Pune Conviction HR Outbound Assistant" at bounding box center [192, 142] width 92 height 12
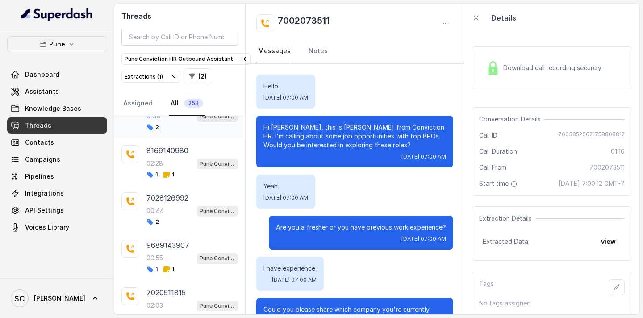
scroll to position [135, 0]
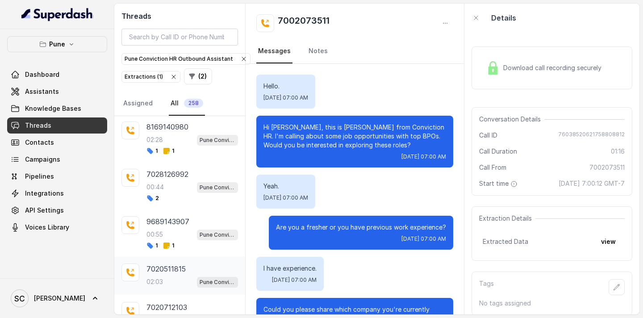
click at [185, 267] on p "7020511815" at bounding box center [165, 268] width 39 height 11
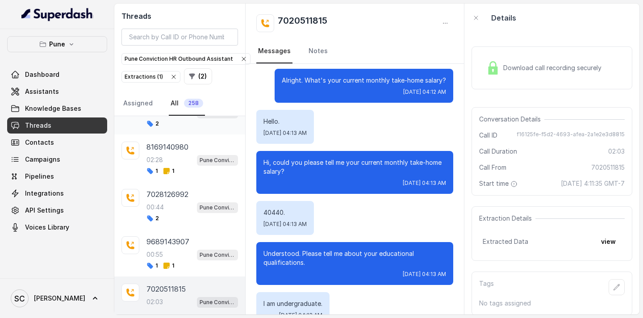
scroll to position [116, 0]
click at [161, 244] on p "9689143907" at bounding box center [167, 240] width 43 height 11
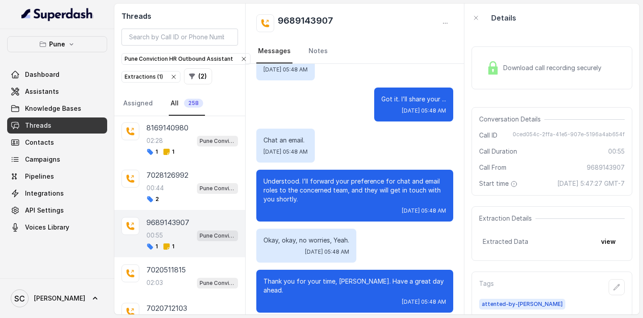
scroll to position [136, 0]
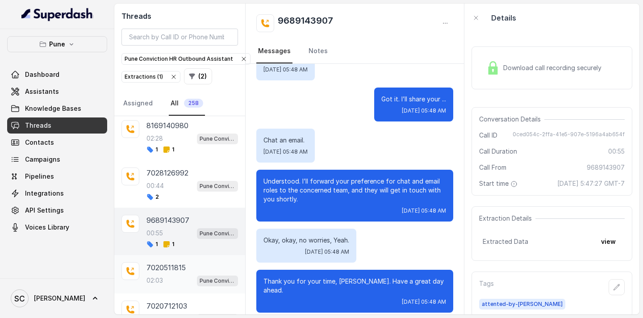
click at [156, 279] on p "02:03" at bounding box center [154, 280] width 17 height 9
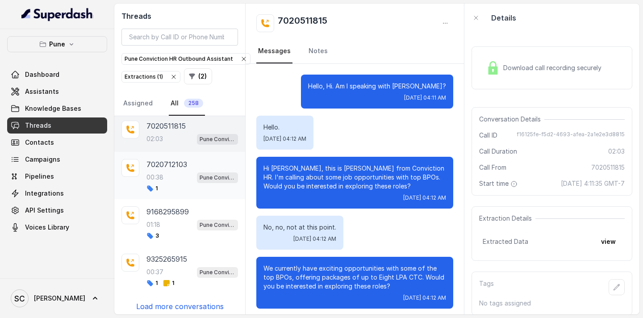
scroll to position [282, 0]
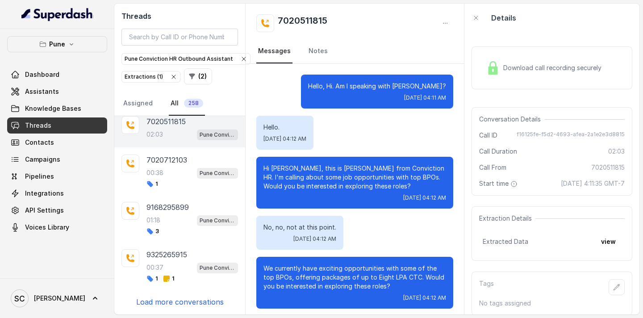
click at [175, 300] on p "Load more conversations" at bounding box center [180, 301] width 88 height 11
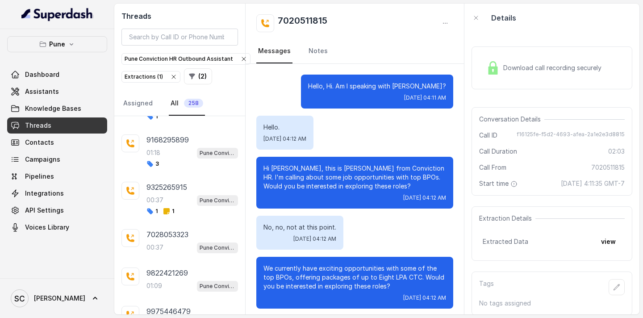
scroll to position [351, 0]
click at [170, 236] on p "7028053323" at bounding box center [167, 233] width 42 height 11
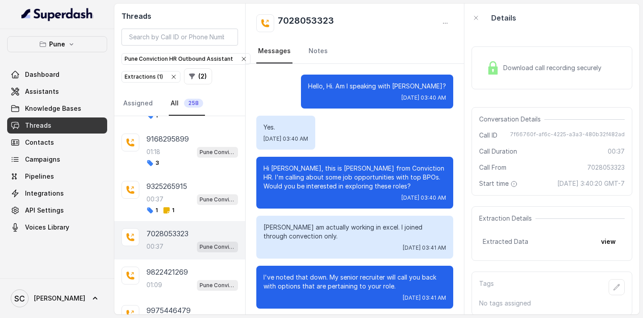
scroll to position [178, 0]
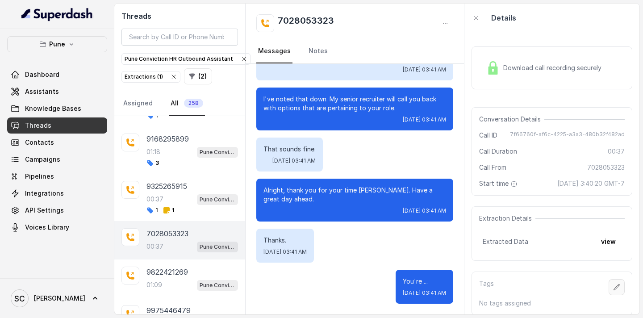
click at [618, 287] on icon "button" at bounding box center [616, 287] width 7 height 7
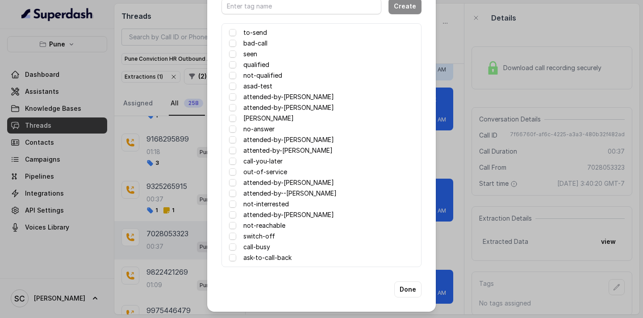
scroll to position [44, 0]
click at [234, 183] on span at bounding box center [232, 181] width 7 height 7
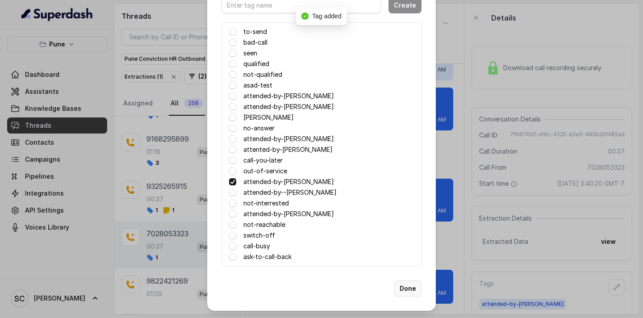
click at [407, 288] on button "Done" at bounding box center [407, 288] width 27 height 16
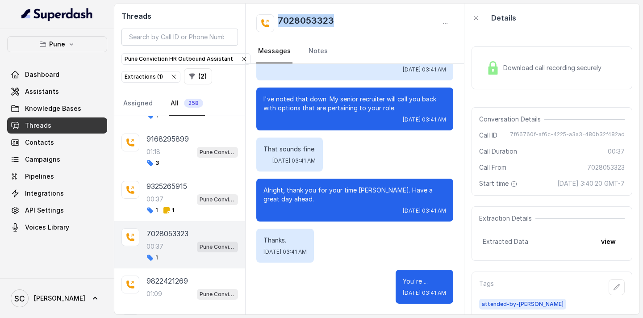
drag, startPoint x: 341, startPoint y: 20, endPoint x: 279, endPoint y: 19, distance: 61.6
click at [279, 19] on div "7028053323" at bounding box center [354, 23] width 197 height 18
copy h2 "7028053323"
click at [321, 52] on link "Notes" at bounding box center [318, 51] width 23 height 24
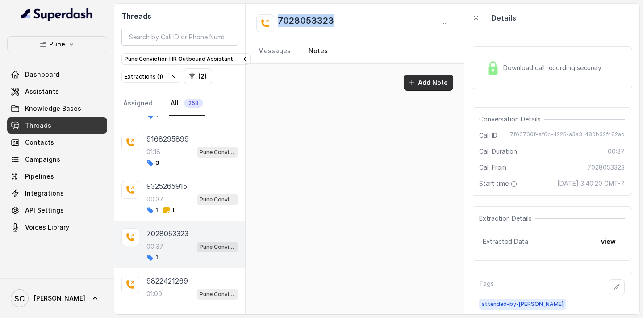
click at [430, 85] on button "Add Note" at bounding box center [429, 83] width 50 height 16
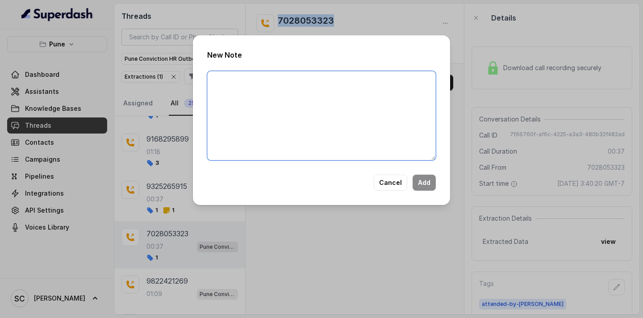
click at [367, 108] on textarea at bounding box center [321, 115] width 229 height 89
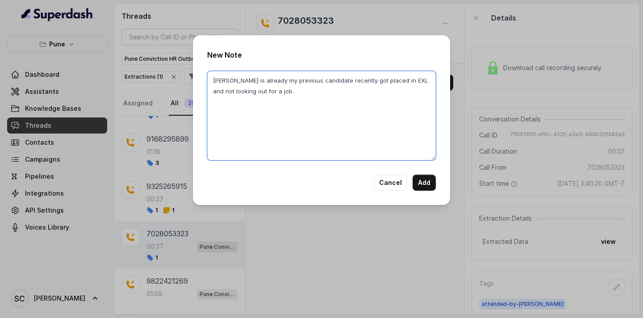
drag, startPoint x: 294, startPoint y: 92, endPoint x: 170, endPoint y: 79, distance: 125.3
click at [167, 79] on div "New Note [PERSON_NAME] is already my previous candidate recently got placed in …" at bounding box center [321, 159] width 643 height 318
type textarea "[PERSON_NAME] is already my previous candidate recently got placed in EXL and n…"
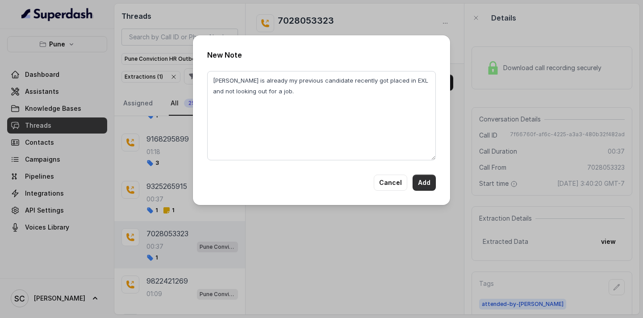
click at [431, 181] on button "Add" at bounding box center [424, 183] width 23 height 16
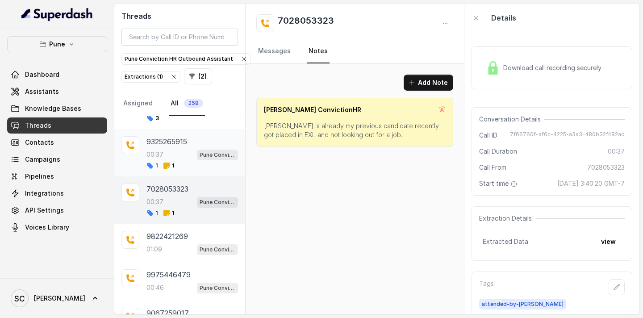
scroll to position [401, 0]
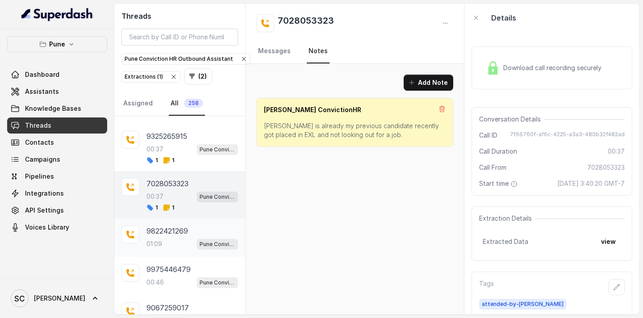
click at [154, 236] on div "9822421269 01:09 Pune Conviction HR Outbound Assistant" at bounding box center [192, 237] width 92 height 24
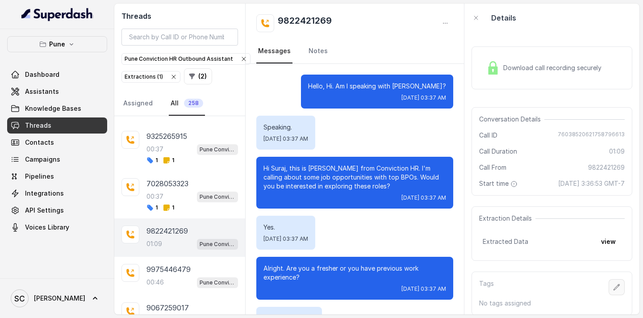
click at [617, 287] on icon "button" at bounding box center [616, 287] width 7 height 7
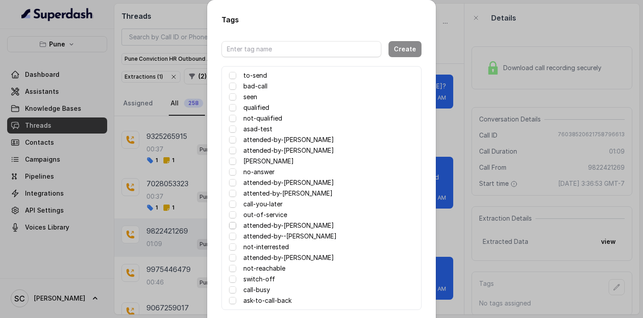
click at [234, 224] on span at bounding box center [232, 225] width 7 height 7
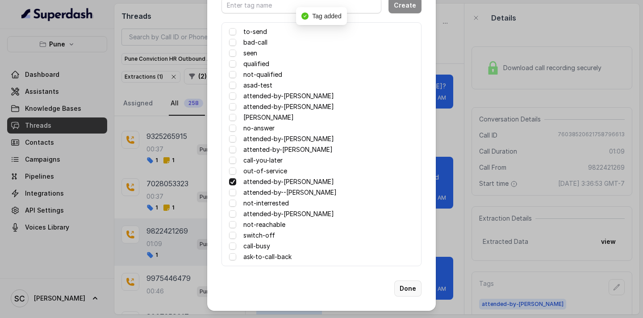
click at [408, 290] on button "Done" at bounding box center [407, 288] width 27 height 16
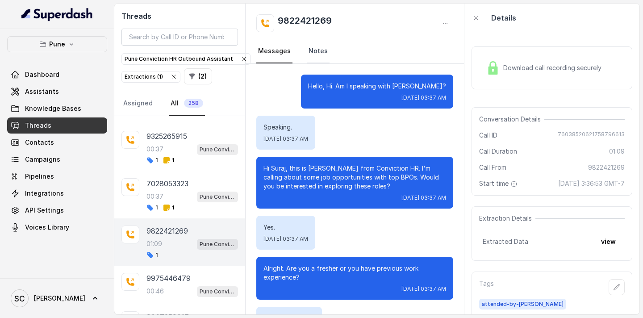
click at [317, 55] on link "Notes" at bounding box center [318, 51] width 23 height 24
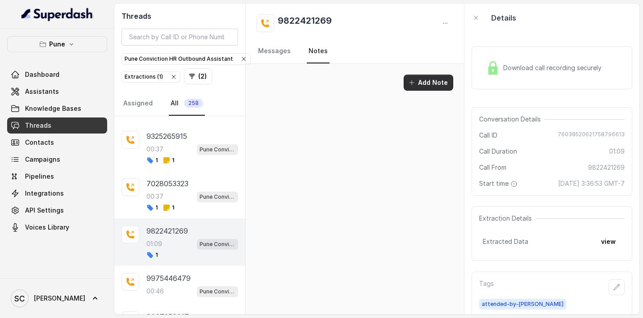
click at [425, 83] on button "Add Note" at bounding box center [429, 83] width 50 height 16
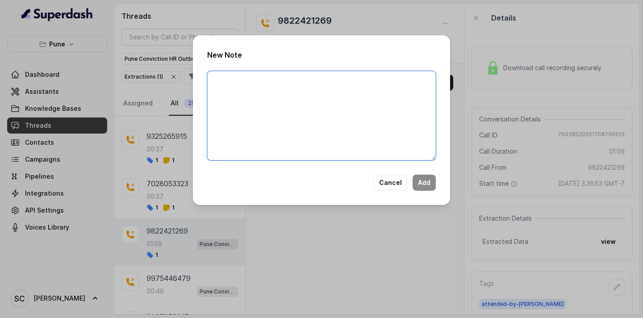
click at [321, 128] on textarea at bounding box center [321, 115] width 229 height 89
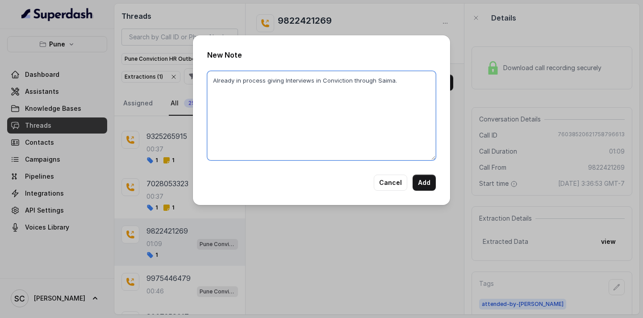
drag, startPoint x: 405, startPoint y: 83, endPoint x: 200, endPoint y: 81, distance: 204.5
click at [200, 81] on div "New Note Already in process giving Interviews in Conviction through Saima. Canc…" at bounding box center [321, 120] width 257 height 170
type textarea "Already in process giving Interviews in Conviction through Saima."
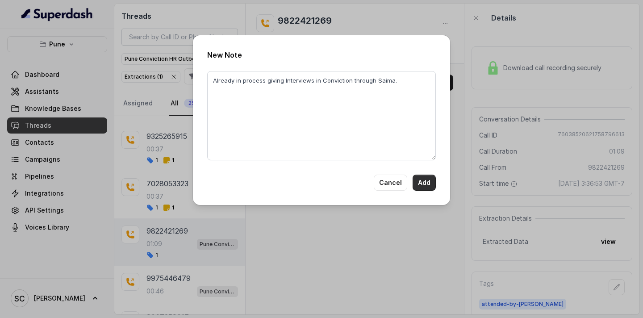
click at [427, 178] on button "Add" at bounding box center [424, 183] width 23 height 16
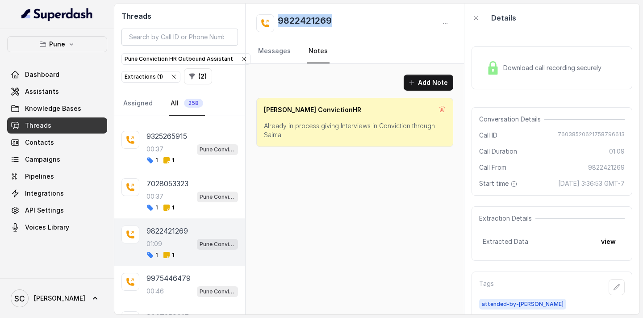
drag, startPoint x: 334, startPoint y: 17, endPoint x: 271, endPoint y: 16, distance: 62.5
click at [271, 16] on div "9822421269" at bounding box center [354, 23] width 197 height 18
copy h2 "9822421269"
click at [281, 48] on link "Messages" at bounding box center [274, 51] width 36 height 24
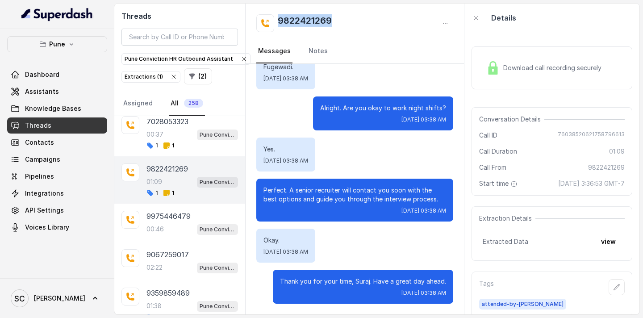
scroll to position [468, 0]
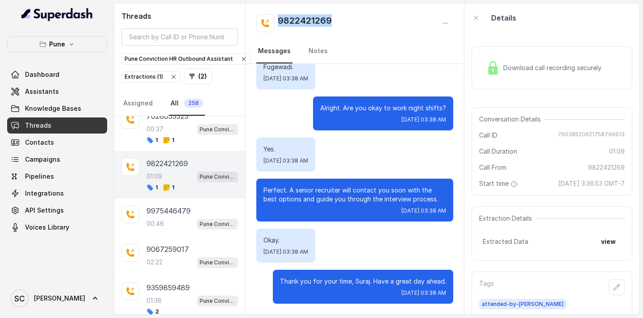
click at [177, 225] on div "00:46 Pune Conviction HR Outbound Assistant" at bounding box center [192, 224] width 92 height 12
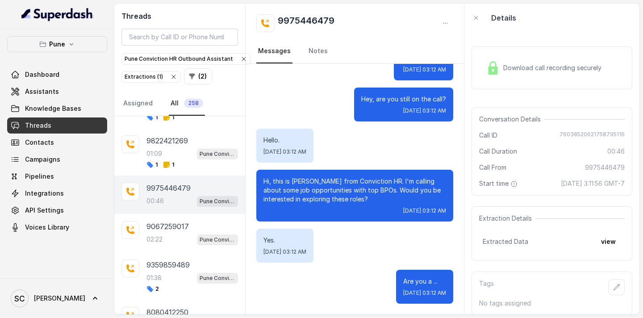
scroll to position [497, 0]
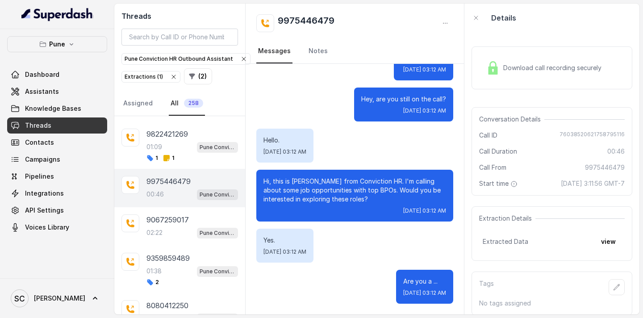
click at [185, 231] on div "02:22 Pune Conviction HR Outbound Assistant" at bounding box center [192, 233] width 92 height 12
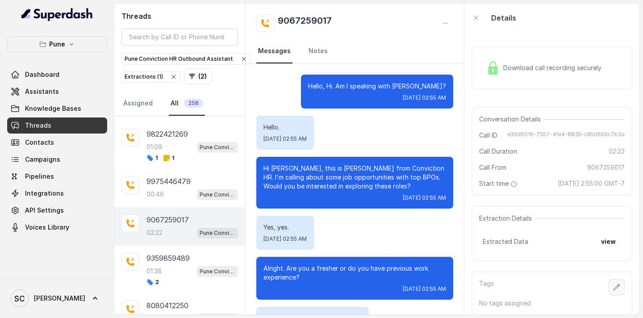
click at [619, 290] on icon "button" at bounding box center [616, 287] width 7 height 7
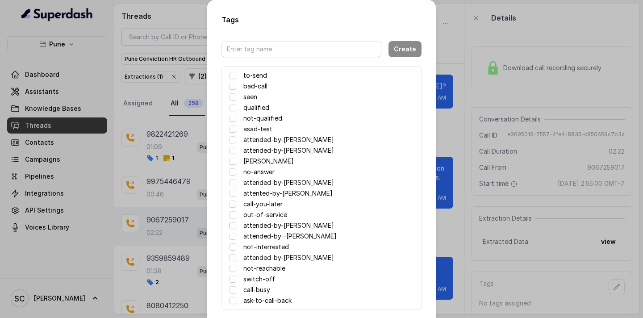
click at [233, 224] on span at bounding box center [232, 225] width 7 height 7
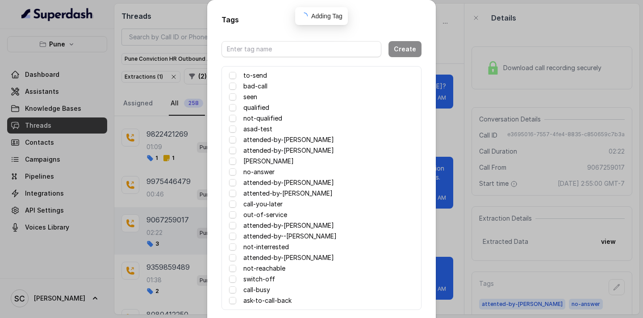
scroll to position [44, 0]
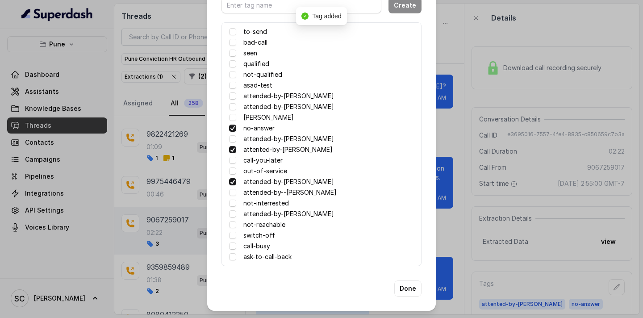
click at [234, 130] on span at bounding box center [232, 128] width 7 height 7
click at [234, 149] on span at bounding box center [232, 149] width 7 height 7
click at [409, 285] on button "Done" at bounding box center [407, 288] width 27 height 16
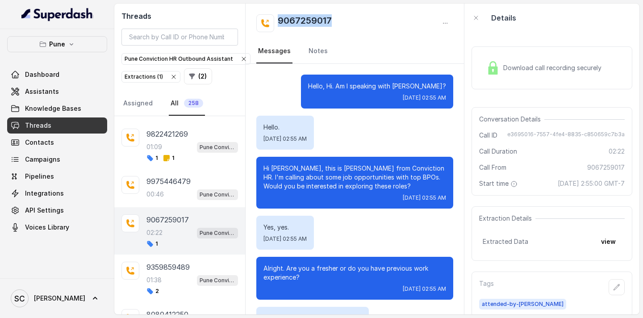
drag, startPoint x: 340, startPoint y: 25, endPoint x: 280, endPoint y: 23, distance: 60.3
click at [280, 23] on div "9067259017" at bounding box center [354, 23] width 197 height 18
click at [616, 288] on icon "button" at bounding box center [617, 287] width 6 height 6
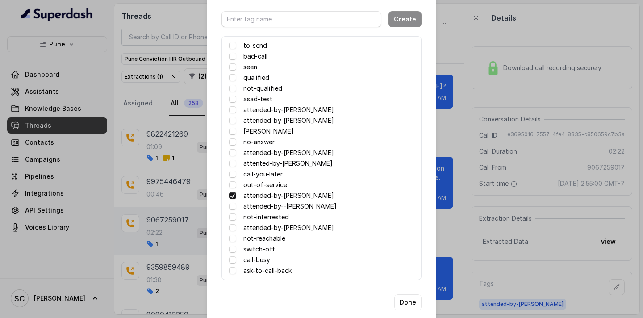
scroll to position [28, 0]
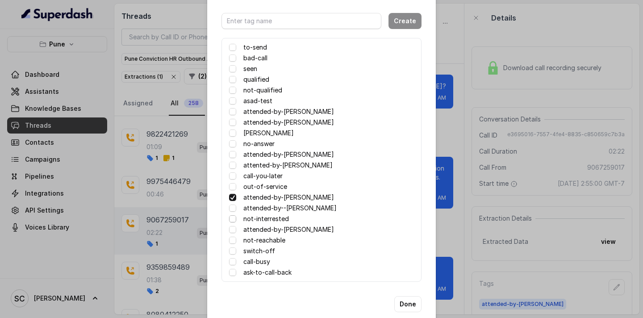
click at [233, 218] on span at bounding box center [232, 218] width 7 height 7
click at [398, 303] on button "Done" at bounding box center [407, 304] width 27 height 16
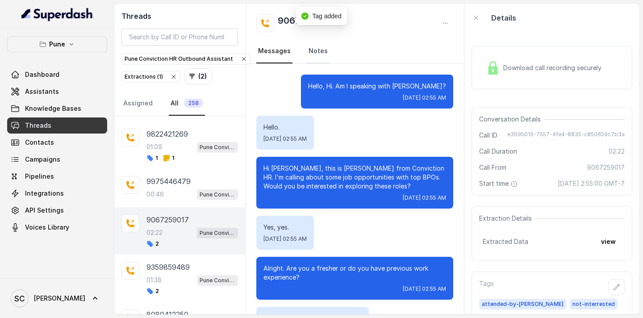
click at [313, 53] on link "Notes" at bounding box center [318, 51] width 23 height 24
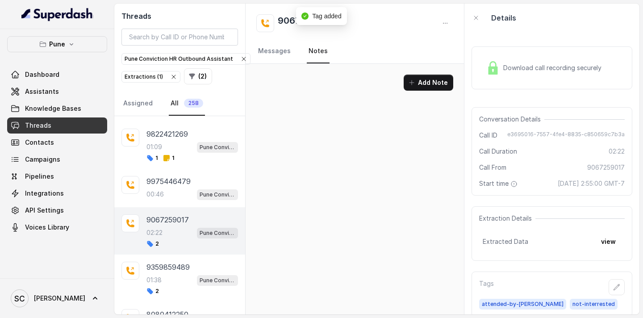
click at [432, 96] on div "Add Note" at bounding box center [355, 86] width 218 height 45
click at [430, 77] on button "Add Note" at bounding box center [429, 83] width 50 height 16
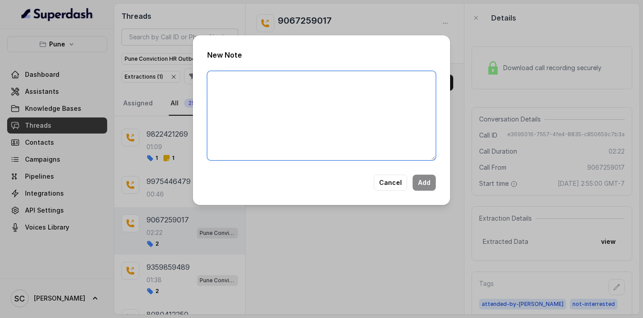
click at [287, 123] on textarea at bounding box center [321, 115] width 229 height 89
type textarea "Candidate dropped the call stating that she is not Interested"
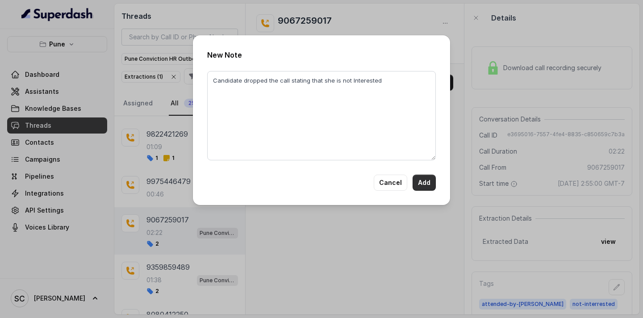
click at [427, 185] on button "Add" at bounding box center [424, 183] width 23 height 16
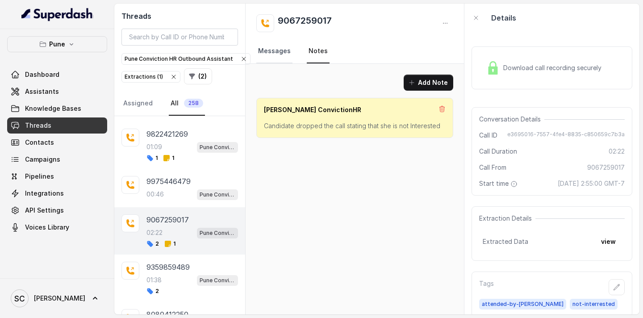
click at [276, 56] on link "Messages" at bounding box center [274, 51] width 36 height 24
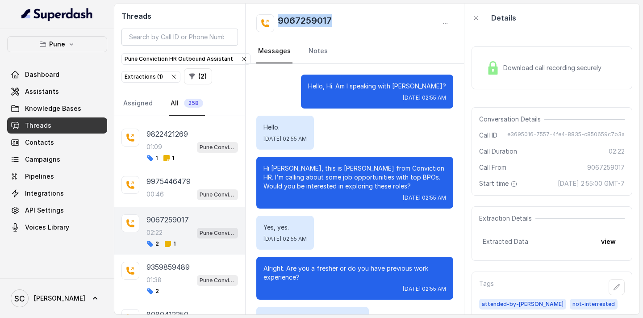
drag, startPoint x: 342, startPoint y: 25, endPoint x: 280, endPoint y: 22, distance: 61.7
click at [280, 22] on div "9067259017" at bounding box center [354, 23] width 197 height 18
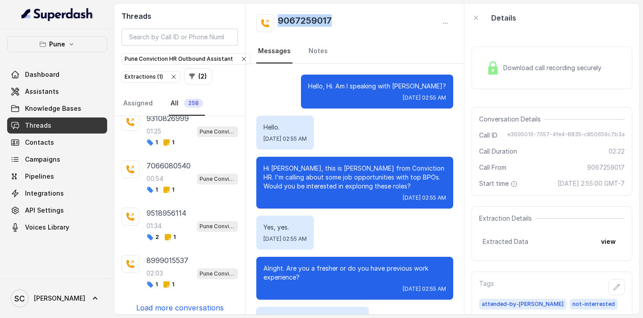
scroll to position [747, 0]
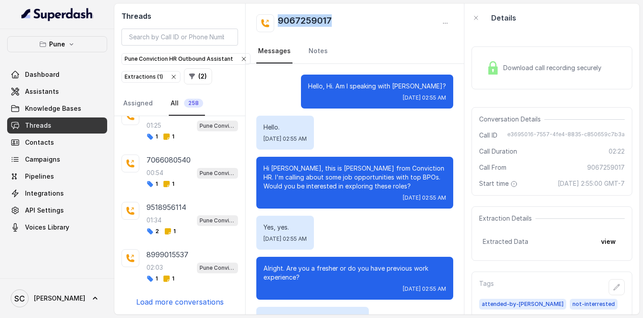
click at [173, 302] on p "Load more conversations" at bounding box center [180, 301] width 88 height 11
click at [184, 303] on p "Load more conversations" at bounding box center [180, 301] width 88 height 11
click at [163, 303] on p "Load more conversations" at bounding box center [180, 301] width 88 height 11
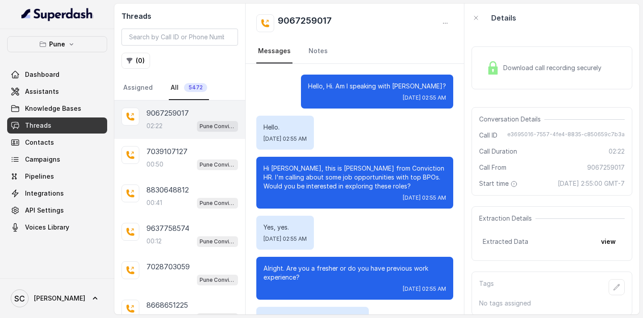
scroll to position [860, 0]
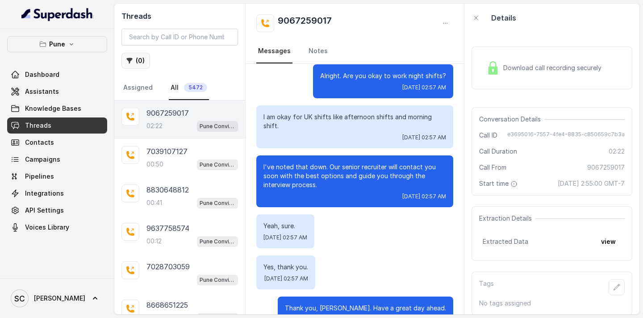
click at [137, 58] on button "( 0 )" at bounding box center [135, 61] width 29 height 16
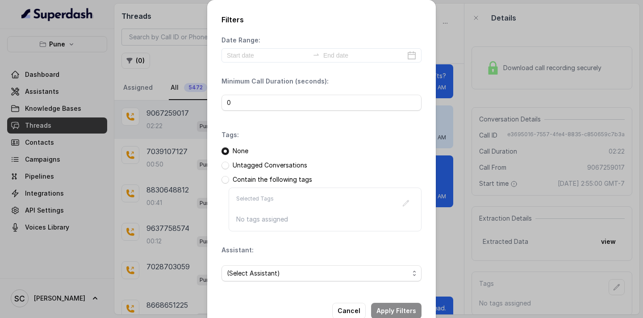
scroll to position [22, 0]
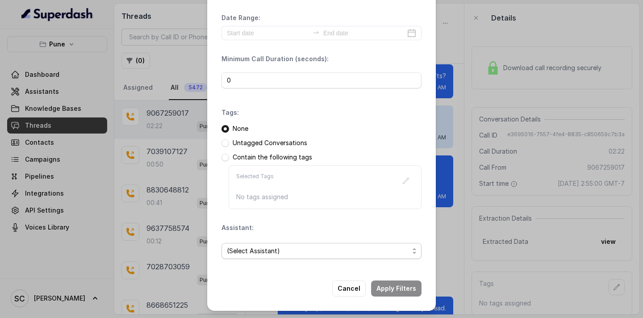
click at [257, 254] on span "(Select Assistant)" at bounding box center [318, 251] width 182 height 11
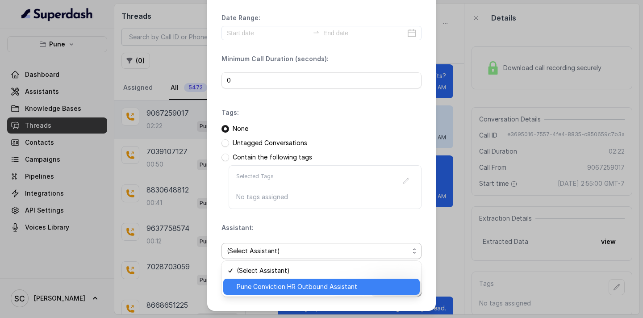
click at [255, 283] on span "Pune Conviction HR Outbound Assistant" at bounding box center [326, 286] width 178 height 11
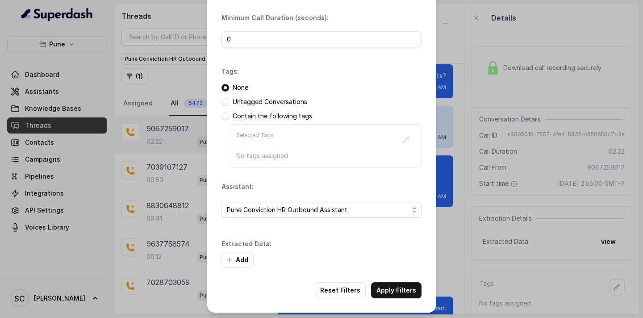
scroll to position [65, 0]
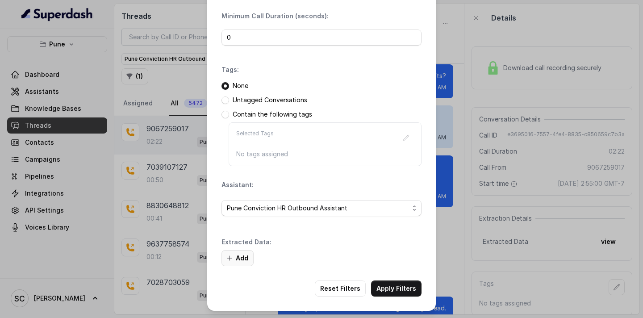
click at [239, 250] on button "Add" at bounding box center [237, 258] width 32 height 16
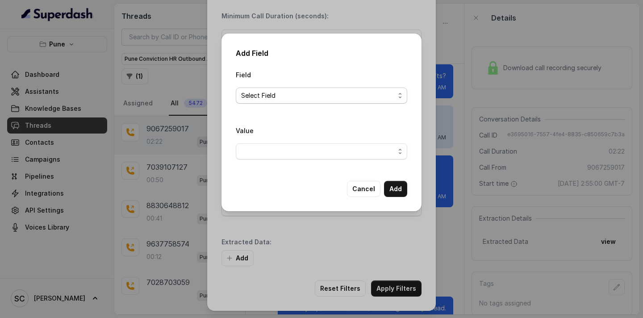
click at [297, 96] on span "Select Field" at bounding box center [318, 95] width 154 height 11
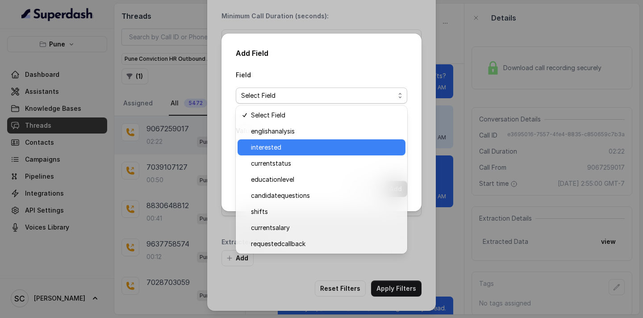
click at [286, 147] on span "interested" at bounding box center [325, 147] width 149 height 11
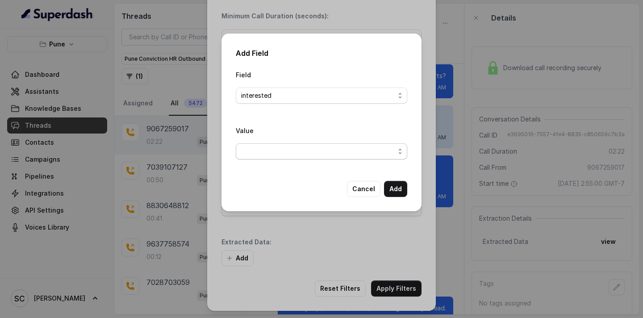
click at [286, 147] on span "button" at bounding box center [321, 151] width 171 height 16
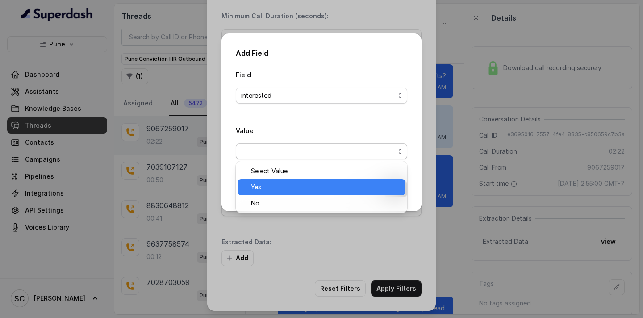
click at [274, 186] on span "Yes" at bounding box center [325, 187] width 149 height 11
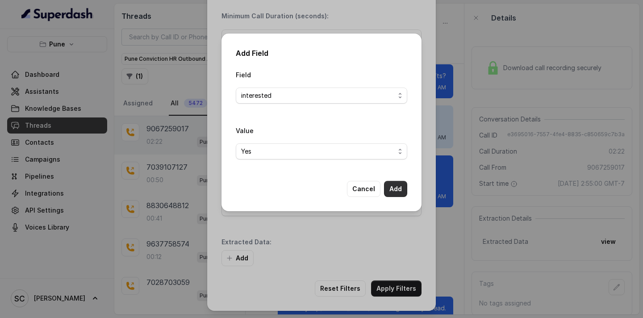
click at [392, 188] on button "Add" at bounding box center [395, 189] width 23 height 16
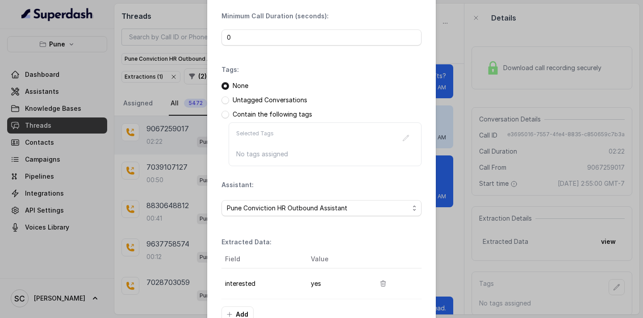
scroll to position [121, 0]
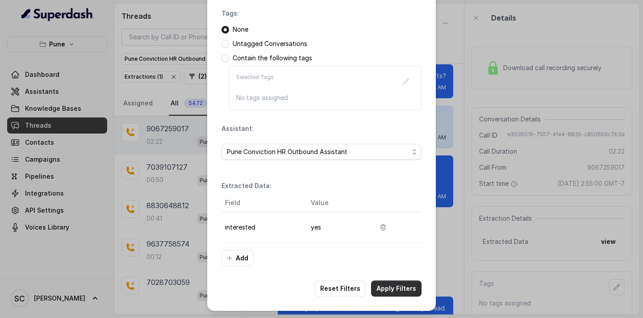
click at [390, 292] on button "Apply Filters" at bounding box center [396, 288] width 50 height 16
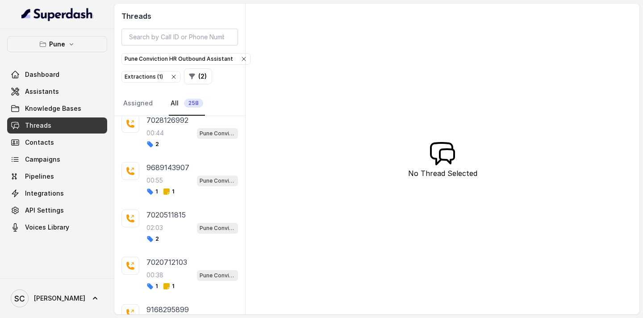
scroll to position [300, 0]
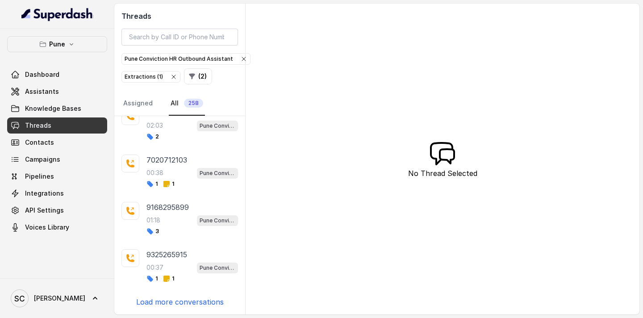
click at [187, 307] on p "Load more conversations" at bounding box center [180, 301] width 88 height 11
click at [178, 303] on p "Load more conversations" at bounding box center [180, 301] width 88 height 11
click at [167, 305] on p "Load more conversations" at bounding box center [180, 301] width 88 height 11
click at [167, 303] on p "Load more conversations" at bounding box center [180, 301] width 88 height 11
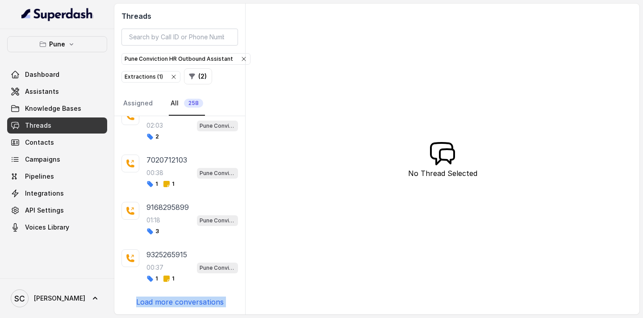
click at [167, 303] on p "Load more conversations" at bounding box center [180, 301] width 88 height 11
